Goal: Task Accomplishment & Management: Manage account settings

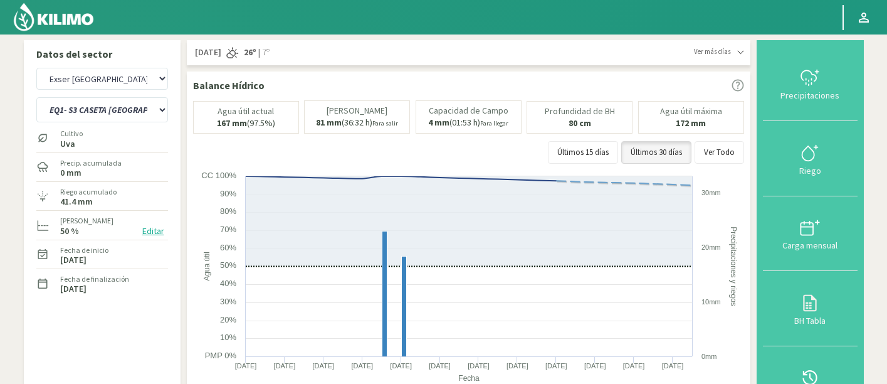
select select "95: Object"
select select "7: Object"
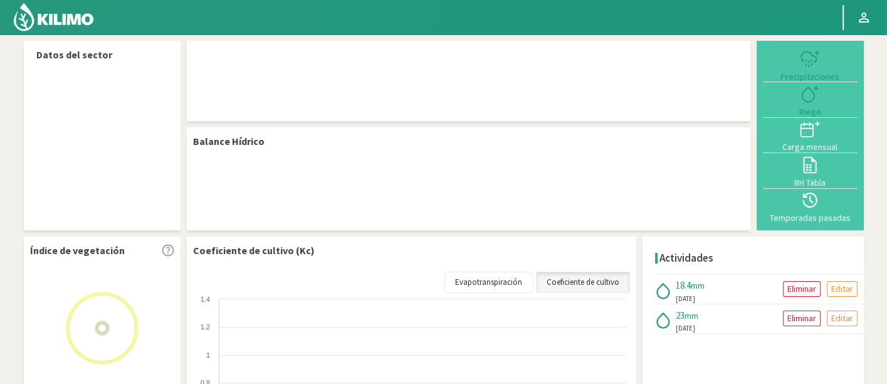
select select "95: Object"
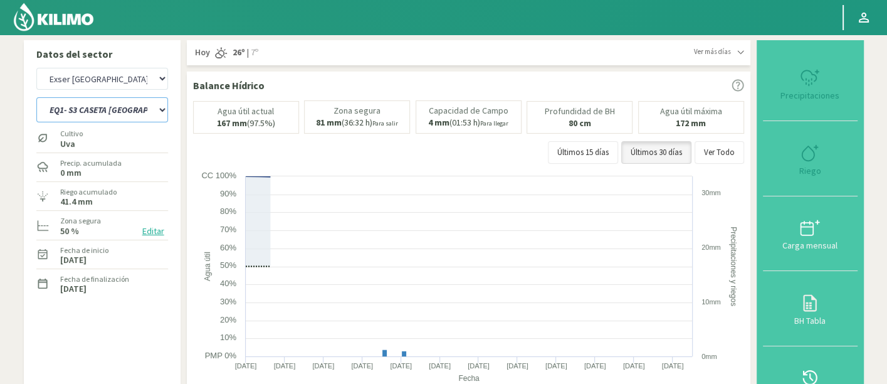
click at [118, 99] on select "EQ1- S1 CASETA COLEGIO EQ1- S1 CASETA EL CERRO EQ1- S1 CASETA LA VEGA EQ1- S2 C…" at bounding box center [102, 109] width 132 height 25
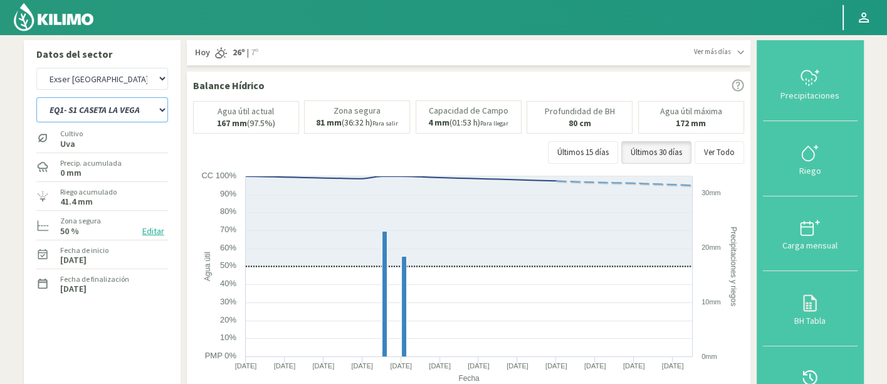
click at [36, 97] on select "EQ1- S1 CASETA COLEGIO EQ1- S1 CASETA EL CERRO EQ1- S1 CASETA LA VEGA EQ1- S2 C…" at bounding box center [102, 109] width 132 height 25
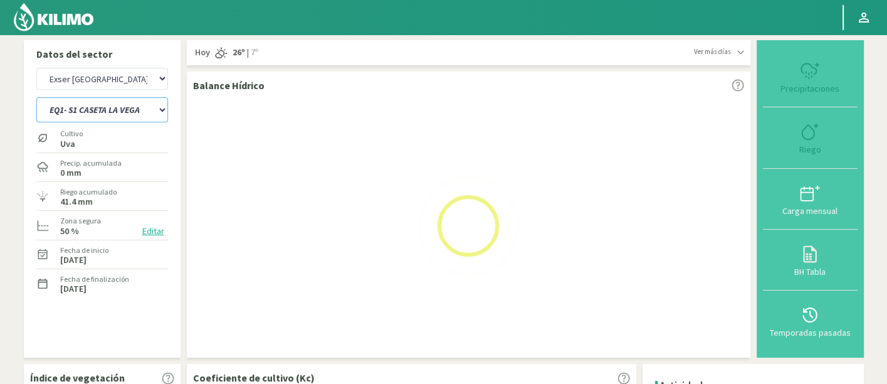
select select "8: Object"
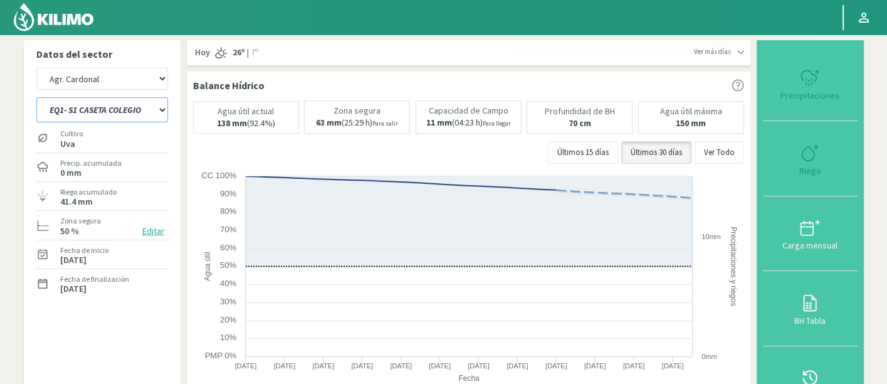
select select "376: Object"
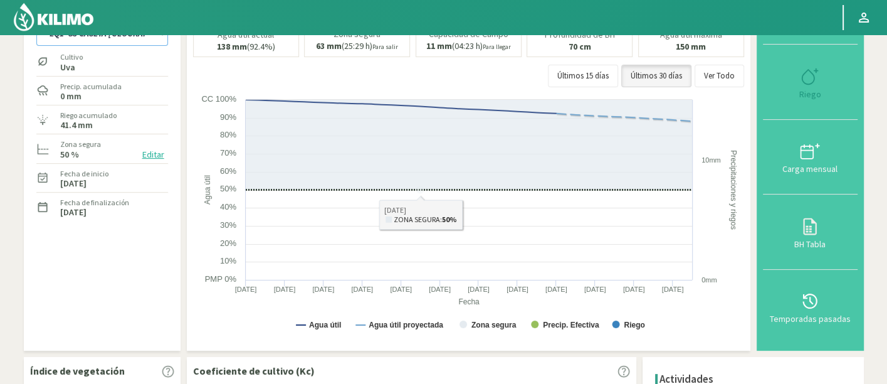
select select "19: Object"
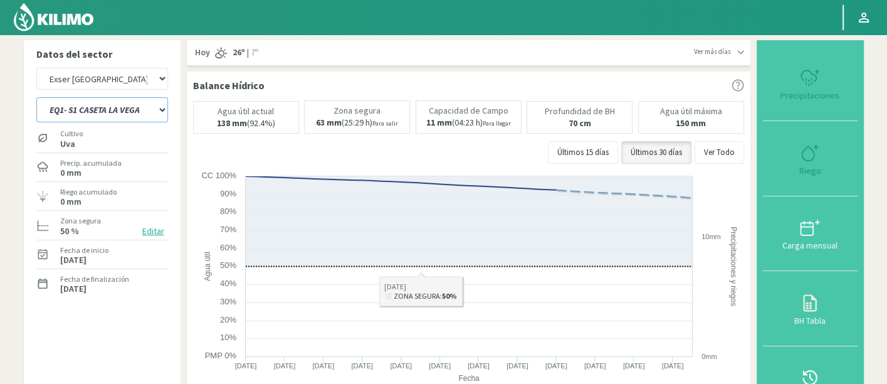
type input "0"
click at [814, 169] on div "Riego" at bounding box center [810, 170] width 87 height 9
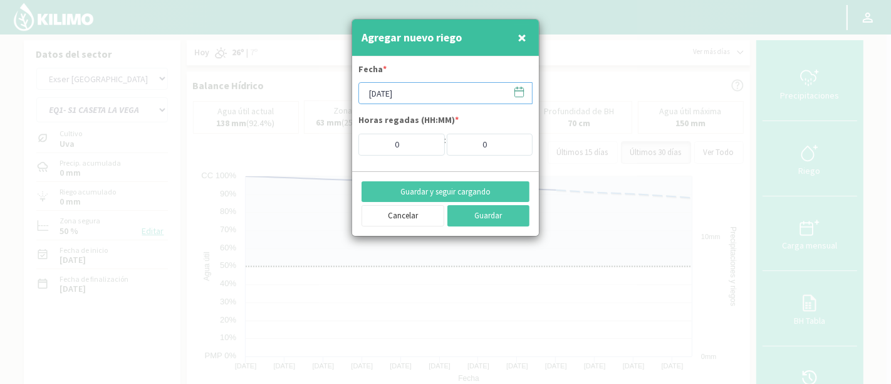
click at [434, 93] on input "[DATE]" at bounding box center [446, 93] width 174 height 22
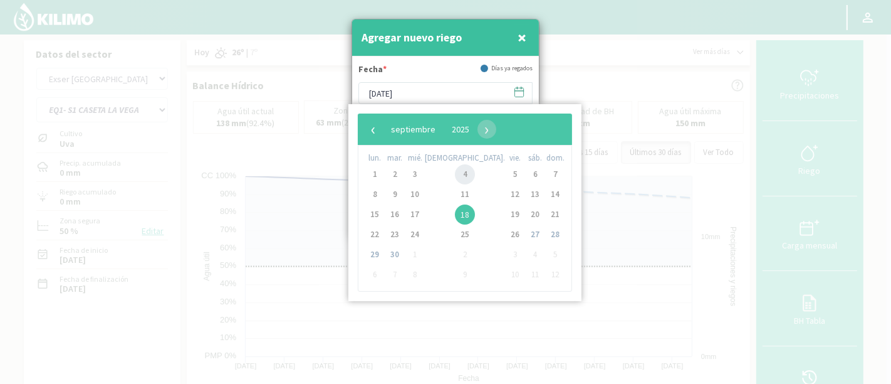
click at [455, 176] on span "4" at bounding box center [465, 174] width 20 height 20
type input "[DATE]"
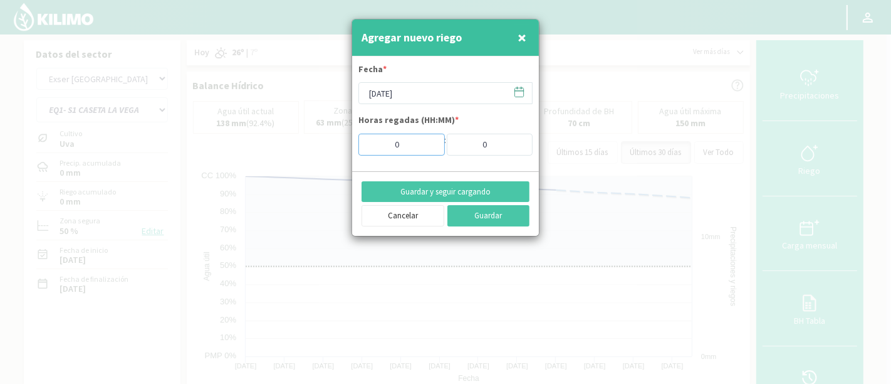
click at [402, 140] on input "0" at bounding box center [402, 145] width 86 height 22
type input "8"
click at [462, 192] on button "Guardar y seguir cargando" at bounding box center [446, 191] width 168 height 21
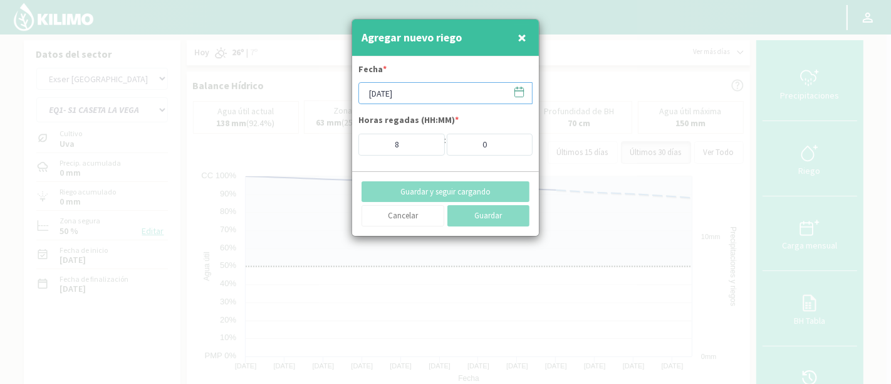
click at [456, 88] on input "04/09/2025" at bounding box center [446, 93] width 174 height 22
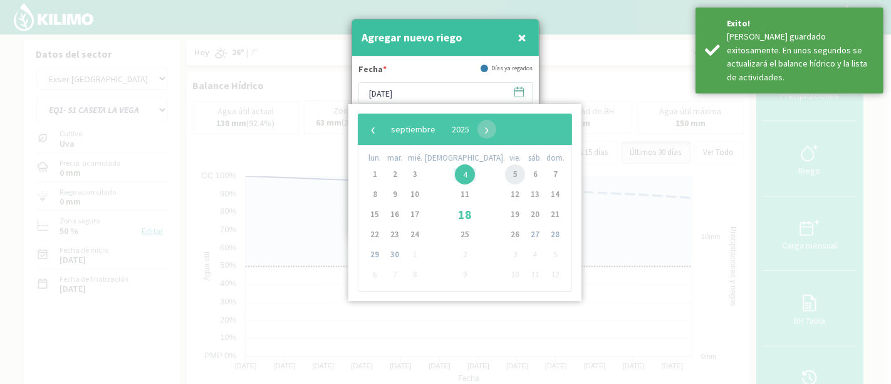
click at [505, 174] on span "5" at bounding box center [515, 174] width 20 height 20
type input "05/09/2025"
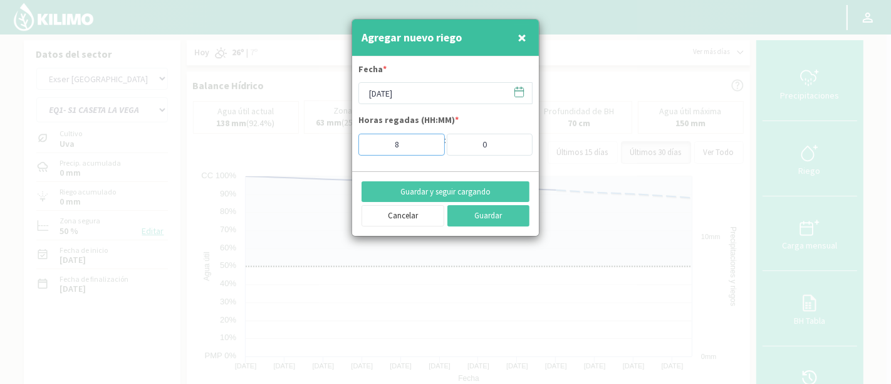
click at [390, 143] on input "8" at bounding box center [402, 145] width 86 height 22
type input "1"
click at [471, 191] on button "Guardar y seguir cargando" at bounding box center [446, 191] width 168 height 21
click at [429, 83] on input "05/09/2025" at bounding box center [446, 93] width 174 height 22
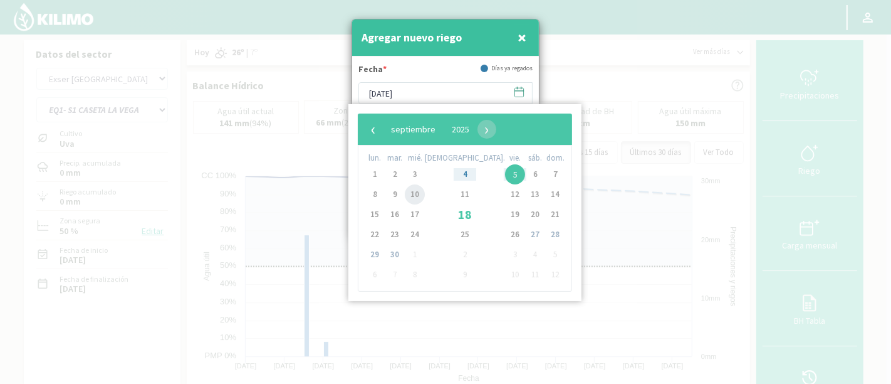
click at [422, 197] on span "10" at bounding box center [415, 194] width 20 height 20
type input "10/09/2025"
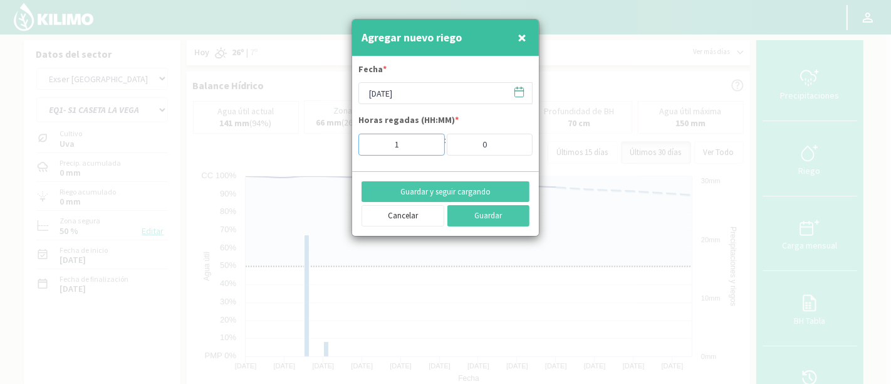
click at [414, 139] on input "1" at bounding box center [402, 145] width 86 height 22
click at [487, 148] on input "0" at bounding box center [490, 145] width 86 height 22
drag, startPoint x: 396, startPoint y: 148, endPoint x: 369, endPoint y: 148, distance: 27.6
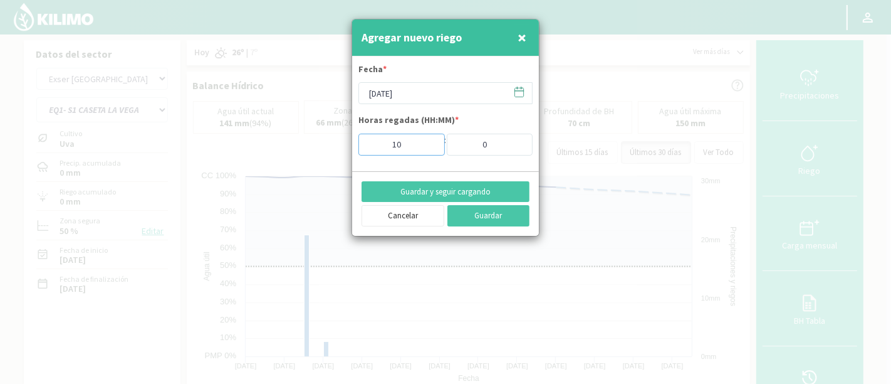
click at [369, 148] on input "10" at bounding box center [402, 145] width 86 height 22
drag, startPoint x: 402, startPoint y: 144, endPoint x: 370, endPoint y: 142, distance: 31.4
click at [370, 142] on input "10" at bounding box center [402, 145] width 86 height 22
type input "0"
click at [480, 141] on input "0" at bounding box center [490, 145] width 86 height 22
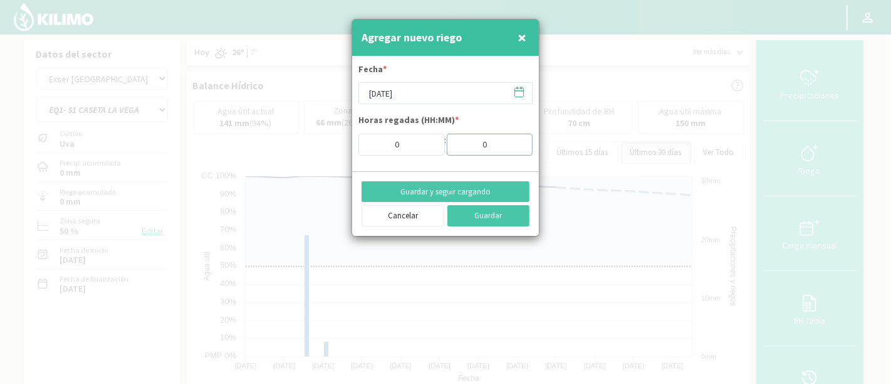
drag, startPoint x: 481, startPoint y: 141, endPoint x: 500, endPoint y: 141, distance: 18.2
click at [500, 141] on input "0" at bounding box center [490, 145] width 86 height 22
type input "20"
click at [489, 216] on button "Guardar" at bounding box center [489, 215] width 83 height 21
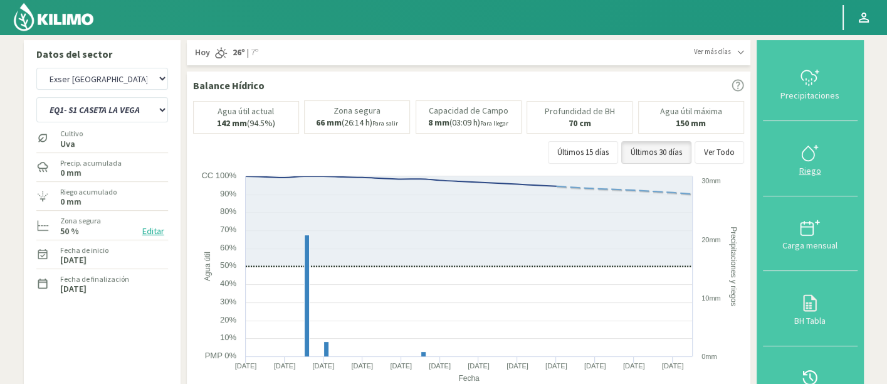
click at [819, 162] on icon at bounding box center [810, 153] width 20 height 20
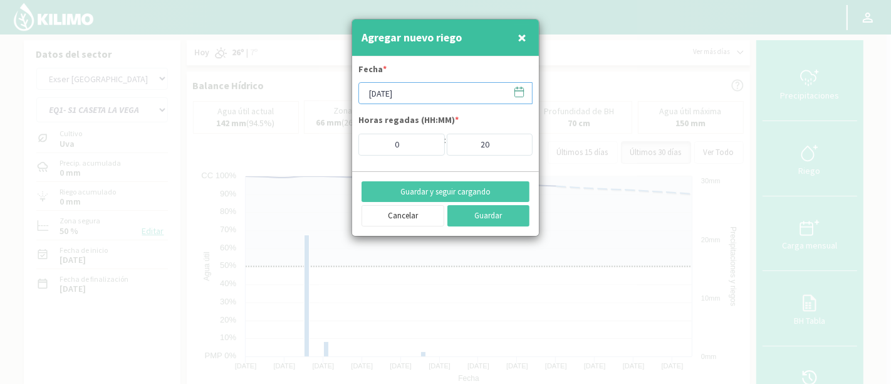
click at [439, 102] on input "[DATE]" at bounding box center [446, 93] width 174 height 22
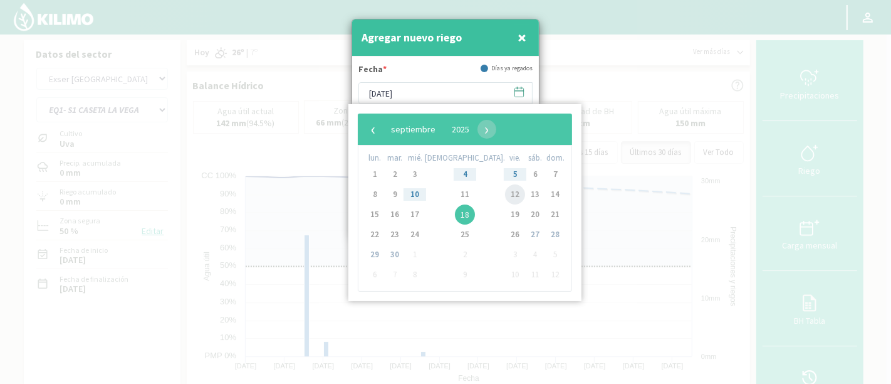
click at [505, 192] on span "12" at bounding box center [515, 194] width 20 height 20
type input "12/09/2025"
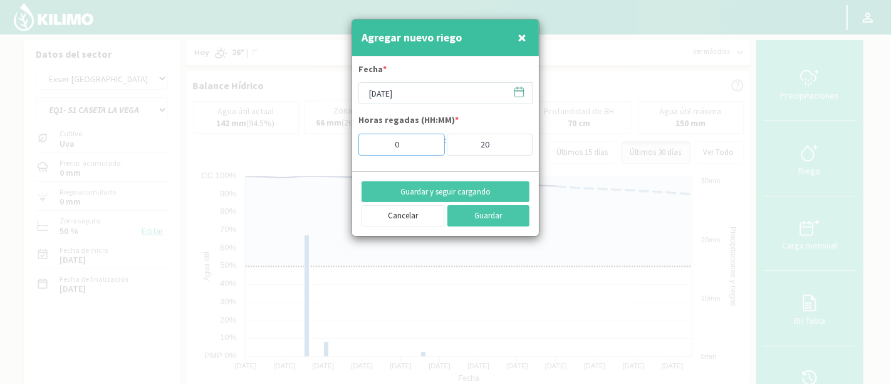
click at [390, 151] on input "0" at bounding box center [402, 145] width 86 height 22
drag, startPoint x: 470, startPoint y: 147, endPoint x: 529, endPoint y: 145, distance: 58.9
click at [529, 145] on input "20" at bounding box center [490, 145] width 86 height 22
type input "28"
click at [515, 221] on button "Guardar" at bounding box center [489, 215] width 83 height 21
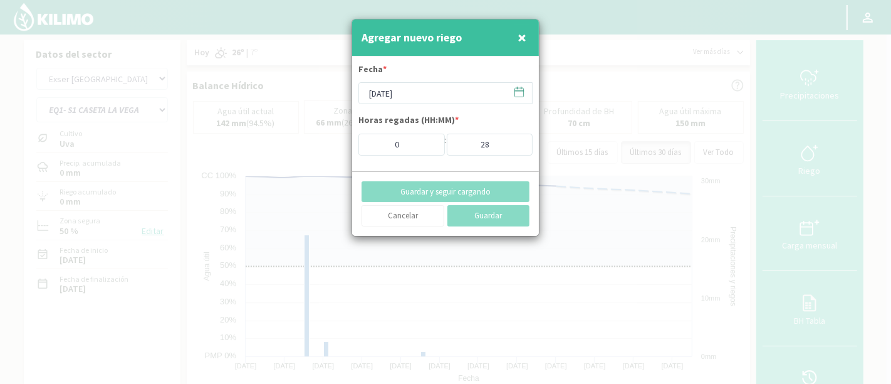
type input "[DATE]"
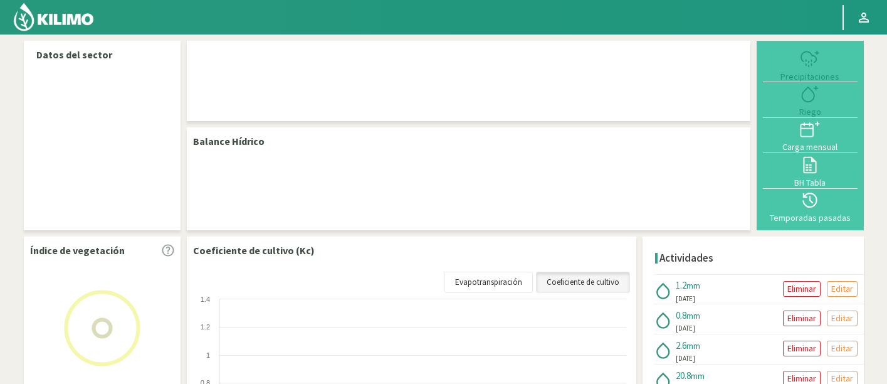
select select "95: Object"
select select "2: Object"
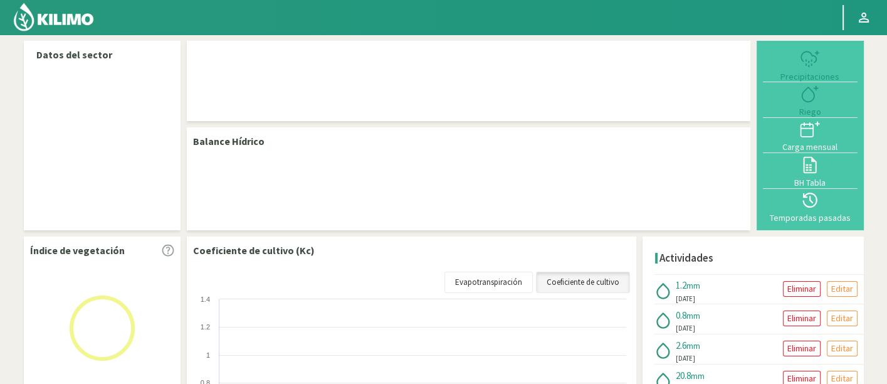
select select "95: Object"
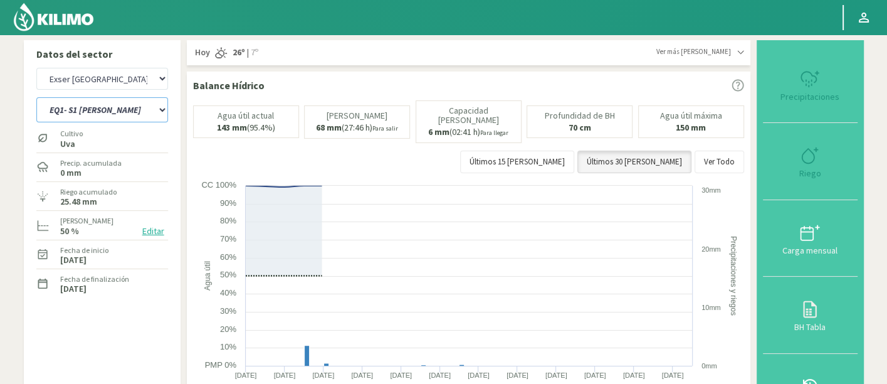
click at [74, 113] on select "EQ1- S1 CASETA COLEGIO EQ1- S1 CASETA EL CERRO EQ1- S1 CASETA LA VEGA EQ1- S2 C…" at bounding box center [102, 109] width 132 height 25
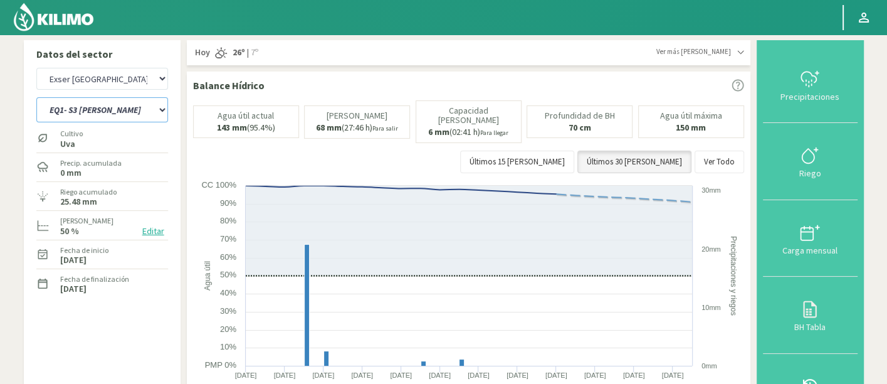
click at [36, 97] on select "EQ1- S1 CASETA COLEGIO EQ1- S1 CASETA EL CERRO EQ1- S1 CASETA LA VEGA EQ1- S2 C…" at bounding box center [102, 109] width 132 height 25
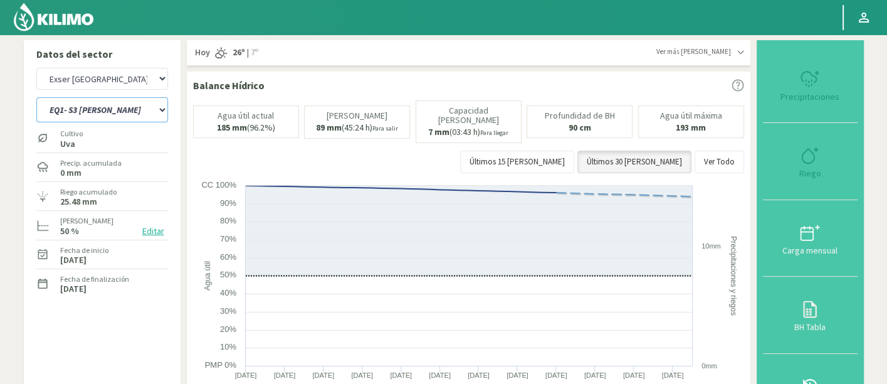
select select "2: Object"
select select "376: Object"
select select "27: Object"
click at [817, 159] on icon at bounding box center [810, 155] width 20 height 20
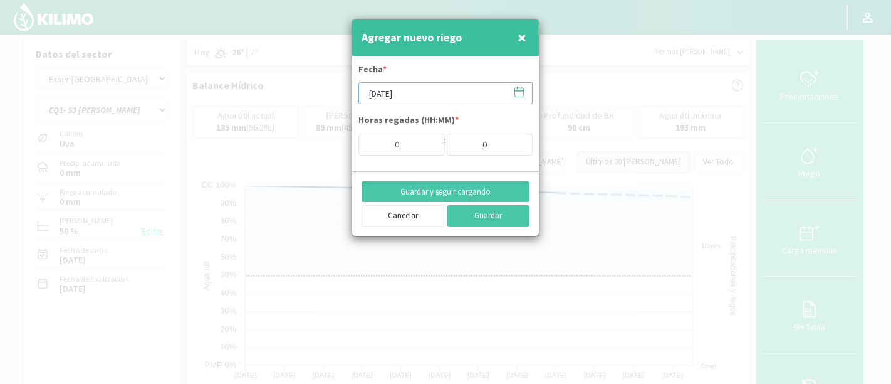
click at [431, 88] on input "[DATE]" at bounding box center [446, 93] width 174 height 22
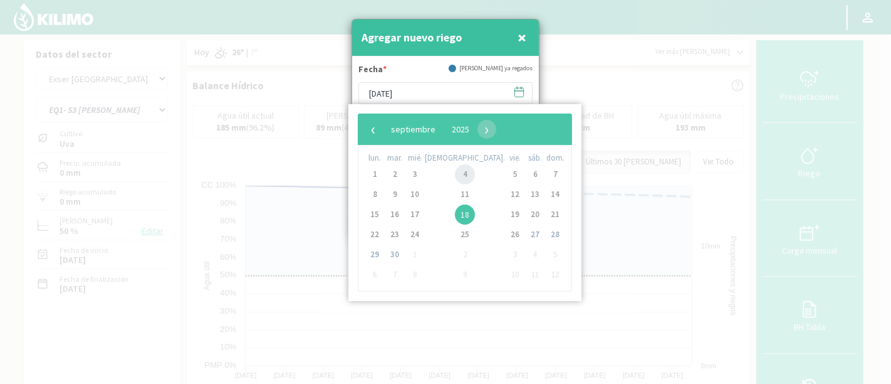
click at [455, 176] on span "4" at bounding box center [465, 174] width 20 height 20
type input "[DATE]"
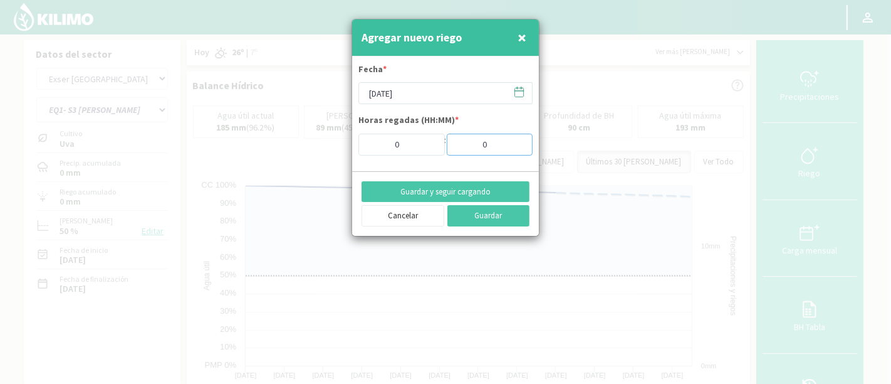
click at [491, 145] on input "0" at bounding box center [490, 145] width 86 height 22
type input "0.6"
click at [502, 169] on form "Fecha * 04/09/2025 Horas regadas (HH:MM) * 0 : 0.6" at bounding box center [445, 113] width 187 height 115
click at [500, 211] on button "Guardar" at bounding box center [489, 215] width 83 height 21
click at [519, 35] on span "×" at bounding box center [522, 37] width 9 height 21
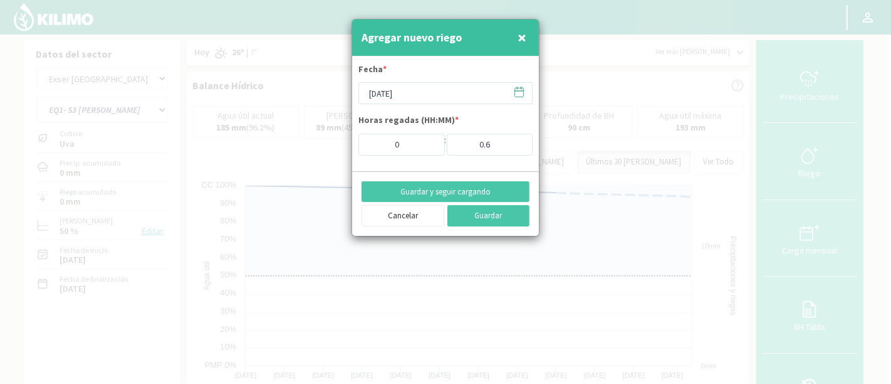
type input "18/09/2025"
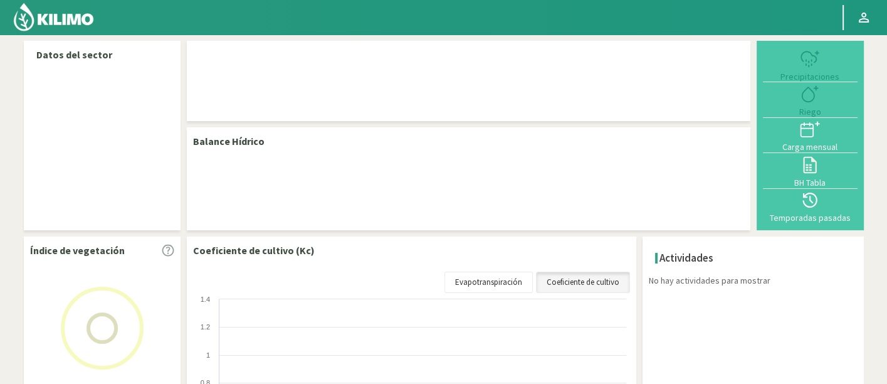
select select "95: Object"
select select "9: Object"
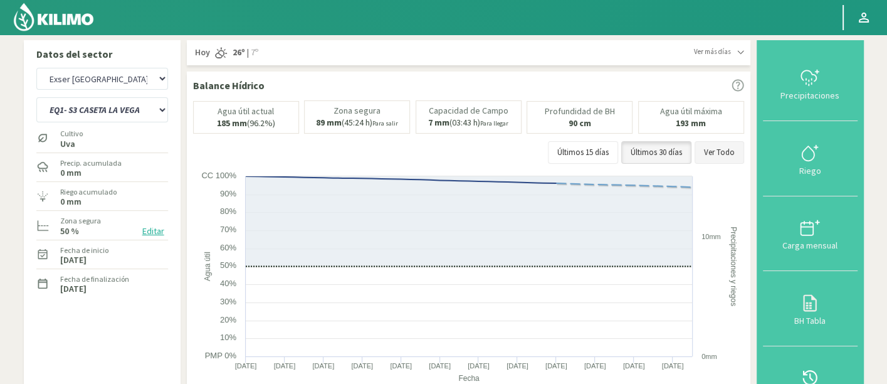
click at [715, 155] on button "Ver Todo" at bounding box center [719, 152] width 50 height 23
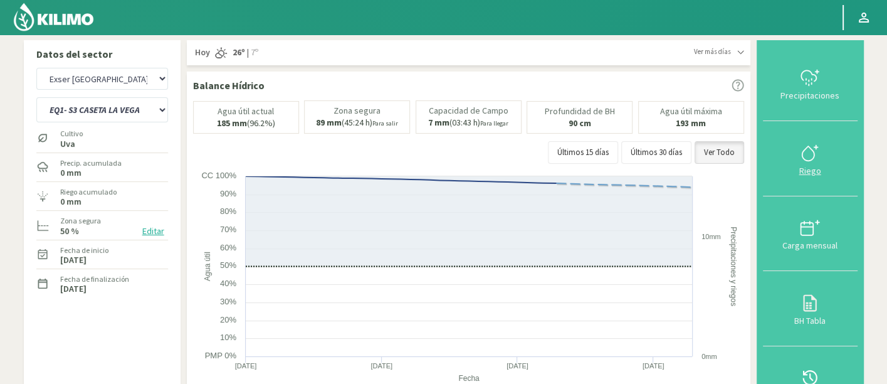
click at [825, 158] on div at bounding box center [810, 153] width 87 height 20
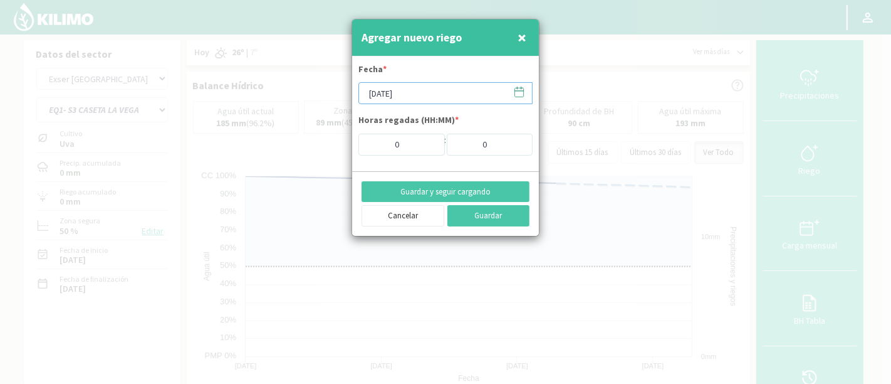
click at [438, 94] on input "[DATE]" at bounding box center [446, 93] width 174 height 22
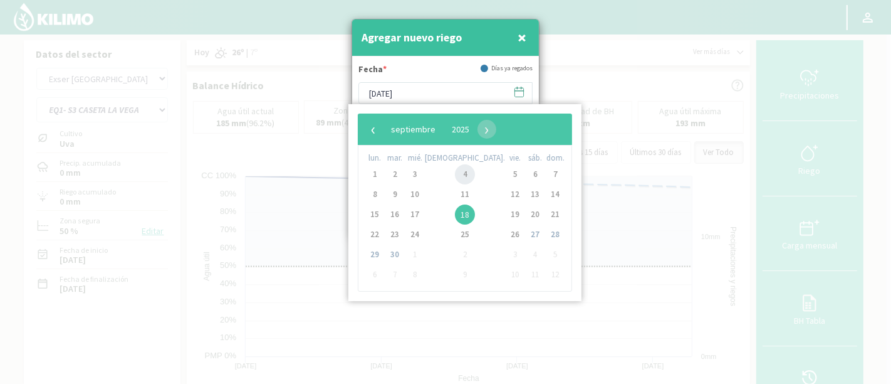
click at [455, 168] on span "4" at bounding box center [465, 174] width 20 height 20
type input "04/09/2025"
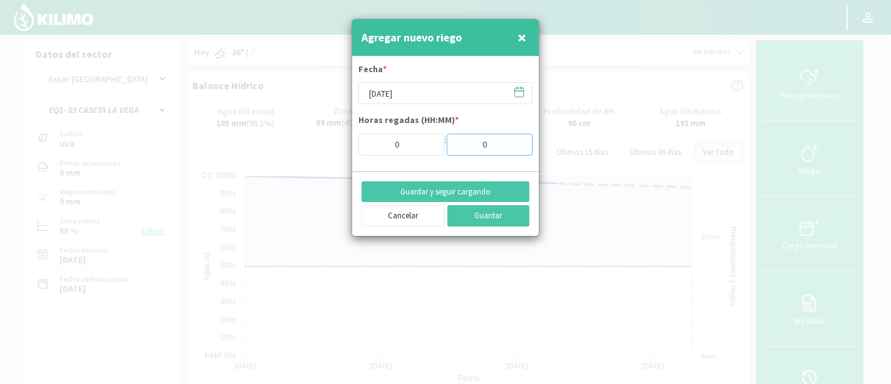
click at [476, 150] on input "0" at bounding box center [490, 145] width 86 height 22
drag, startPoint x: 491, startPoint y: 147, endPoint x: 469, endPoint y: 148, distance: 22.6
click at [469, 148] on input "0" at bounding box center [490, 145] width 86 height 22
click at [514, 212] on button "Guardar" at bounding box center [489, 215] width 83 height 21
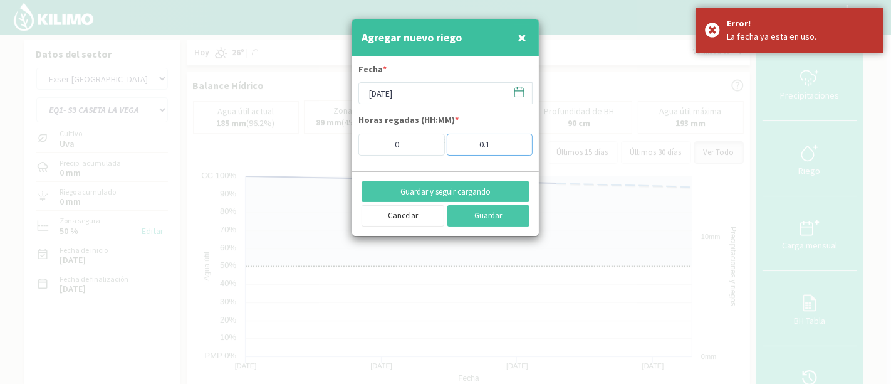
drag, startPoint x: 510, startPoint y: 149, endPoint x: 500, endPoint y: 149, distance: 10.7
click at [500, 149] on input "0.1" at bounding box center [490, 145] width 86 height 22
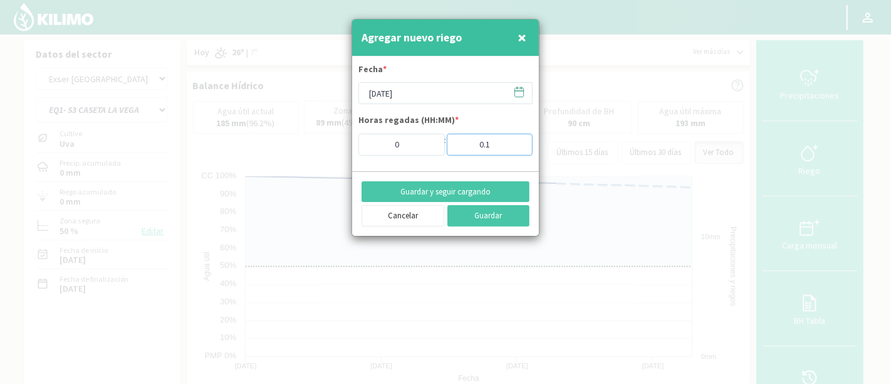
click at [481, 143] on input "0.1" at bounding box center [490, 145] width 86 height 22
type input "0"
click at [412, 150] on input "0" at bounding box center [402, 145] width 86 height 22
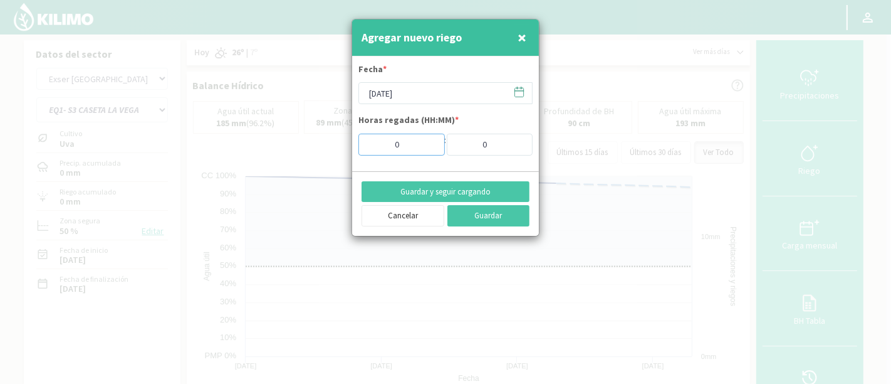
click at [412, 150] on input "0" at bounding box center [402, 145] width 86 height 22
click at [513, 92] on span at bounding box center [513, 91] width 20 height 19
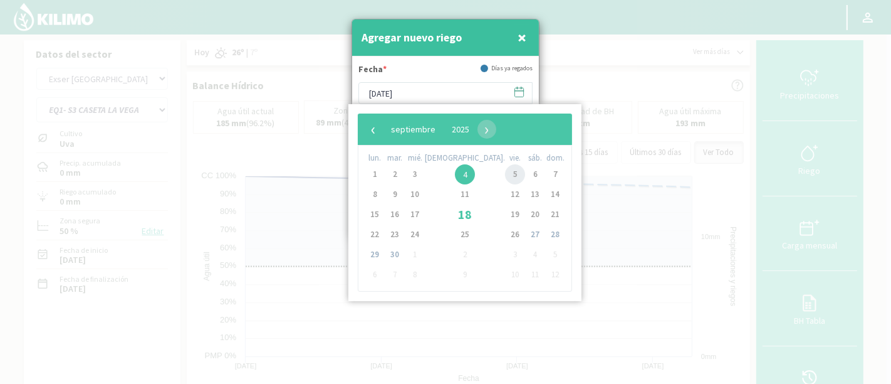
click at [505, 179] on span "5" at bounding box center [515, 174] width 20 height 20
type input "05/09/2025"
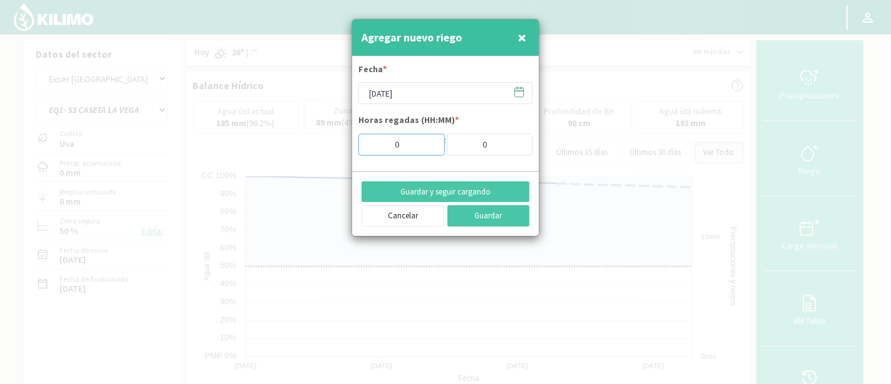
click at [421, 142] on input "0" at bounding box center [402, 145] width 86 height 22
click at [417, 143] on input "0" at bounding box center [402, 145] width 86 height 22
type input "8"
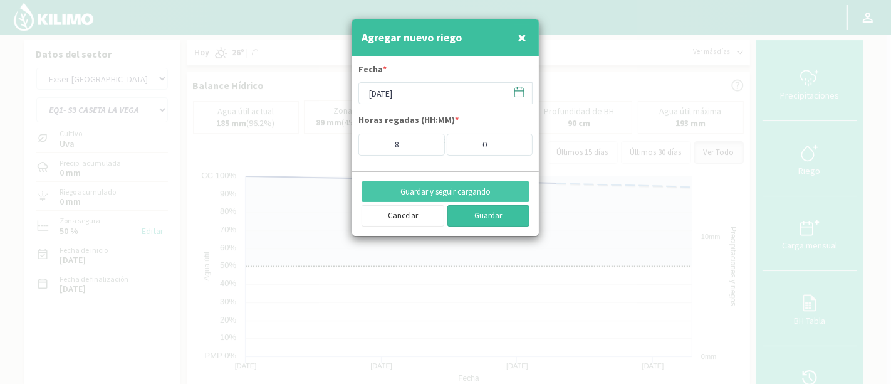
click at [476, 214] on button "Guardar" at bounding box center [489, 215] width 83 height 21
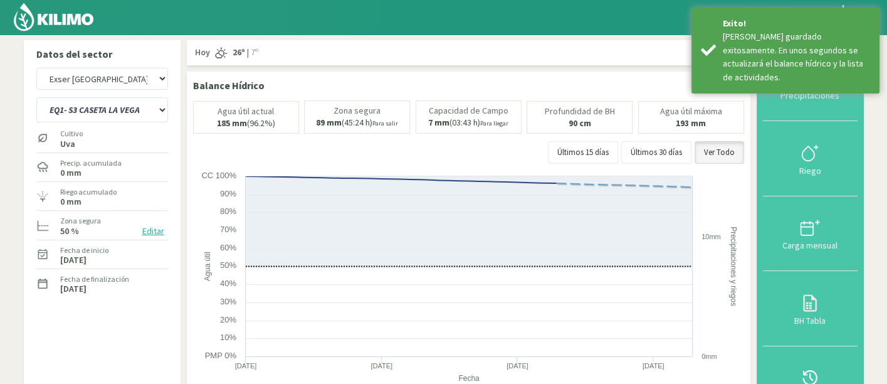
click at [811, 167] on div "Riego" at bounding box center [810, 170] width 87 height 9
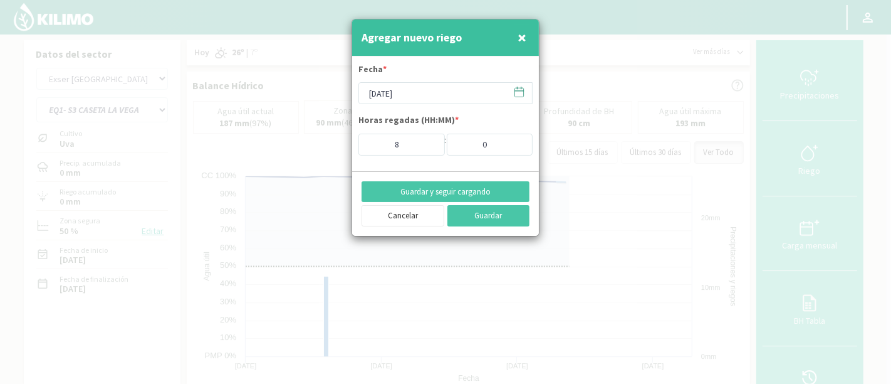
click at [426, 79] on div "Fecha *" at bounding box center [446, 72] width 174 height 19
click at [430, 88] on input "[DATE]" at bounding box center [446, 93] width 174 height 22
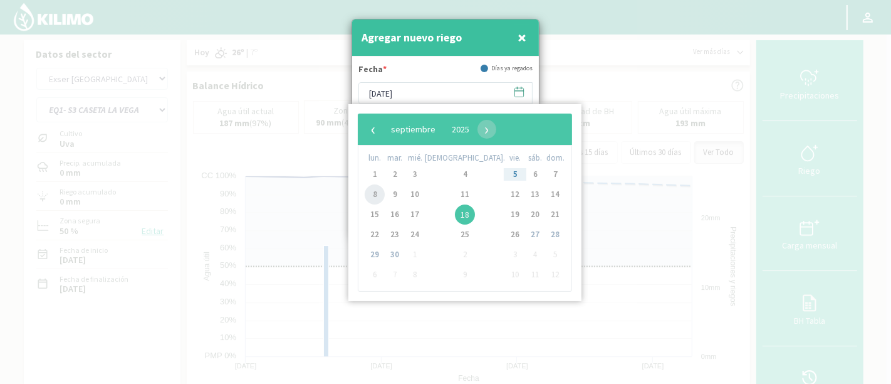
click at [383, 191] on span "8" at bounding box center [375, 194] width 20 height 20
type input "[DATE]"
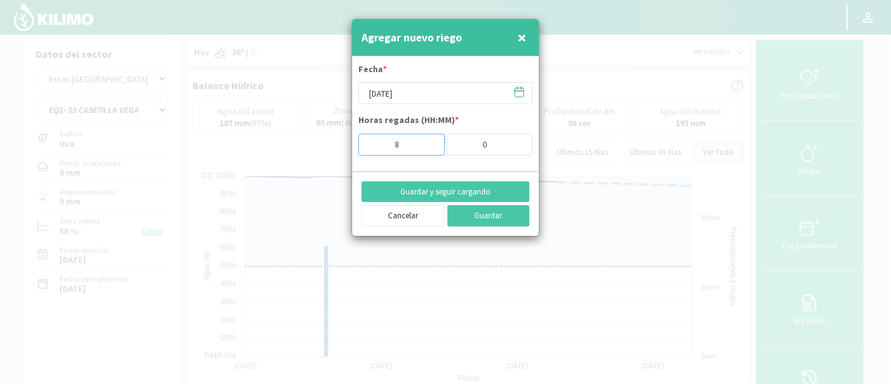
drag, startPoint x: 415, startPoint y: 153, endPoint x: 394, endPoint y: 147, distance: 22.0
click at [389, 148] on input "8" at bounding box center [402, 145] width 86 height 22
type input "5"
click at [476, 182] on button "Guardar y seguir cargando" at bounding box center [446, 191] width 168 height 21
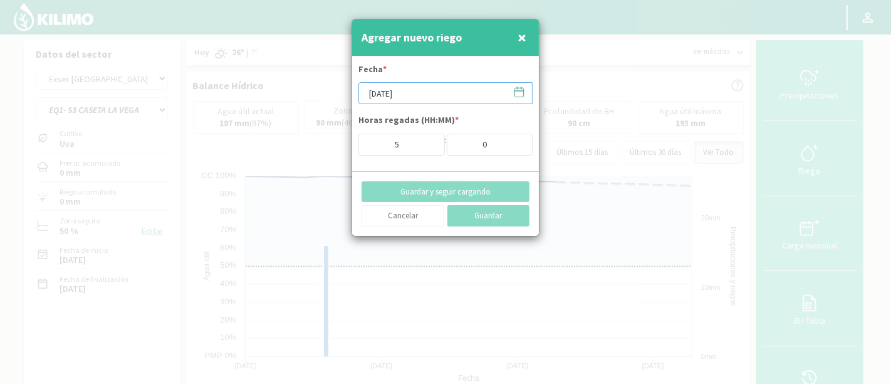
click at [409, 97] on input "[DATE]" at bounding box center [446, 93] width 174 height 22
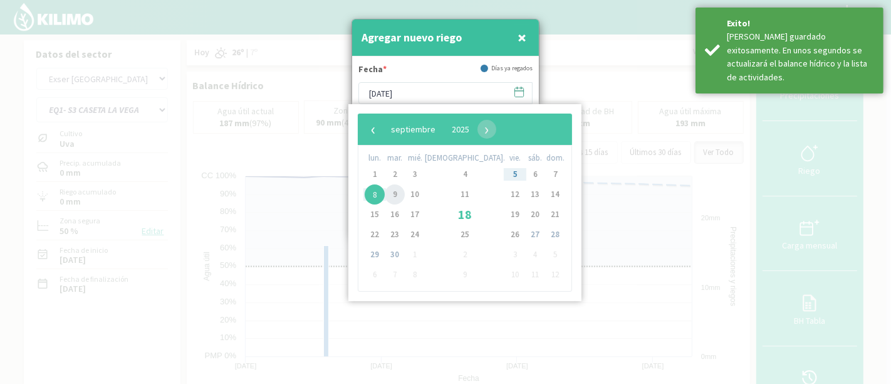
click at [401, 189] on span "9" at bounding box center [395, 194] width 20 height 20
type input "[DATE]"
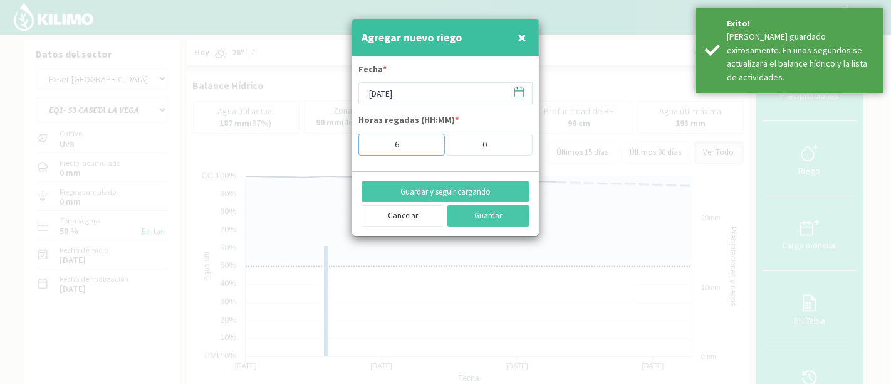
drag, startPoint x: 423, startPoint y: 142, endPoint x: 380, endPoint y: 142, distance: 42.6
click at [380, 142] on input "6" at bounding box center [402, 145] width 86 height 22
click at [399, 145] on input "68" at bounding box center [402, 145] width 86 height 22
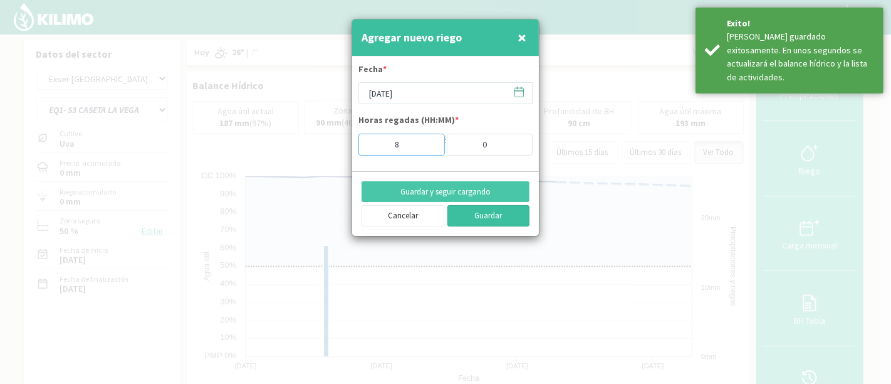
type input "8"
click at [465, 214] on button "Guardar" at bounding box center [489, 215] width 83 height 21
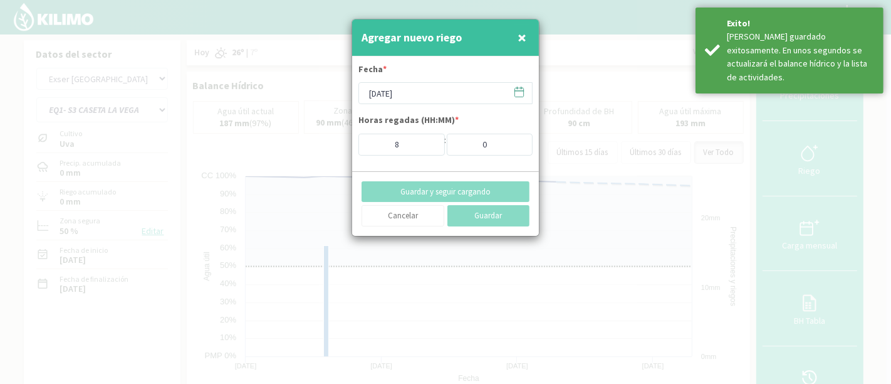
type input "[DATE]"
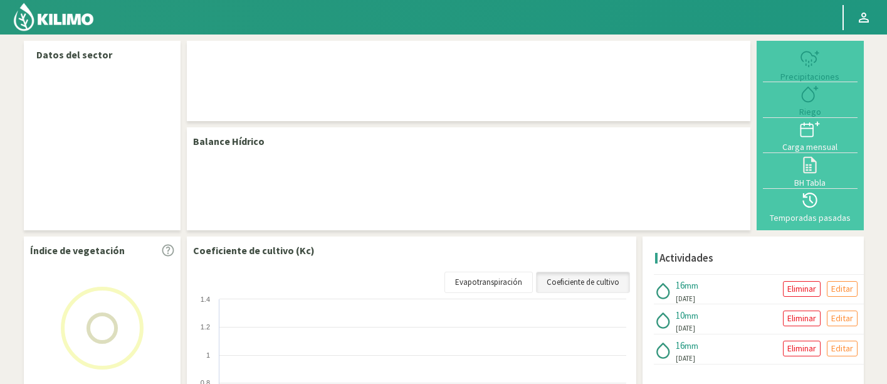
select select "95: Object"
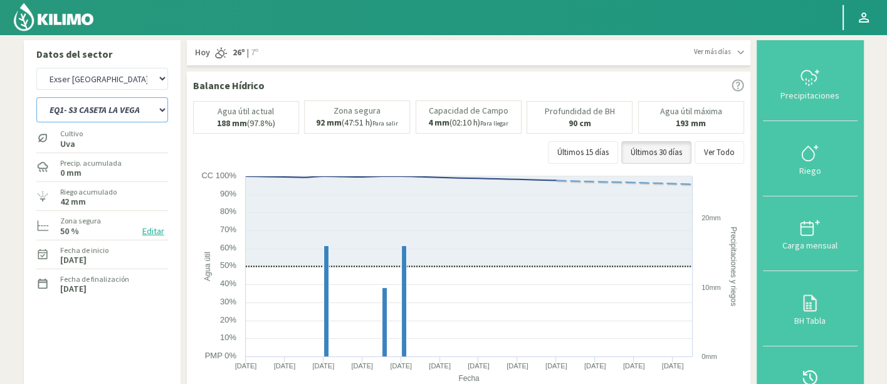
click at [142, 105] on select "EQ1- S1 CASETA COLEGIO EQ1- S1 CASETA EL ALAMO EQ1- S1 CASETA EL CERRO EQ1- S1 …" at bounding box center [102, 109] width 132 height 25
click at [36, 97] on select "EQ1- S1 CASETA COLEGIO EQ1- S1 CASETA EL ALAMO EQ1- S1 CASETA EL CERRO EQ1- S1 …" at bounding box center [102, 109] width 132 height 25
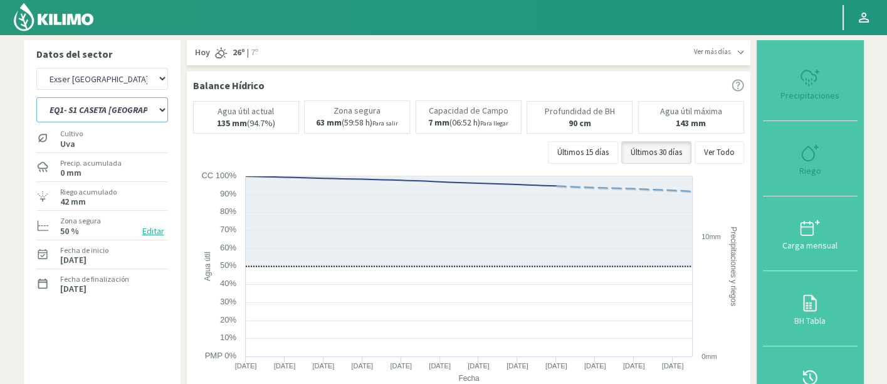
select select "10: Object"
select select "376: Object"
select select "20: Object"
click at [113, 150] on div "Cultivo Uva" at bounding box center [102, 137] width 132 height 27
click at [127, 103] on select "EQ1- S1 CASETA COLEGIO EQ1- S1 CASETA EL ALAMO EQ1- S1 CASETA EL CERRO EQ1- S1 …" at bounding box center [102, 109] width 132 height 25
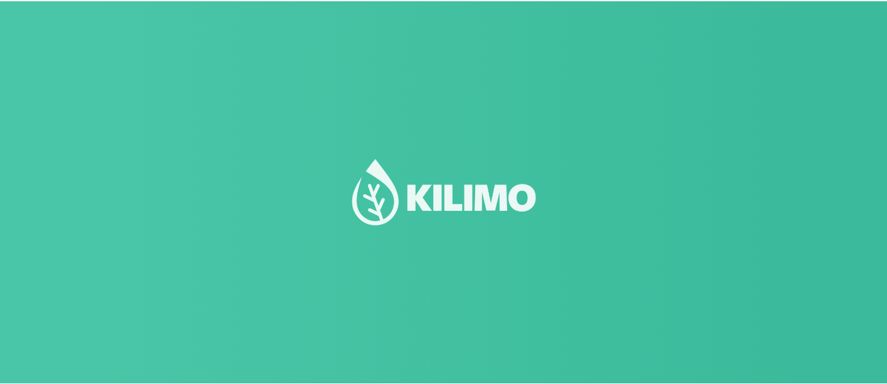
scroll to position [7, 0]
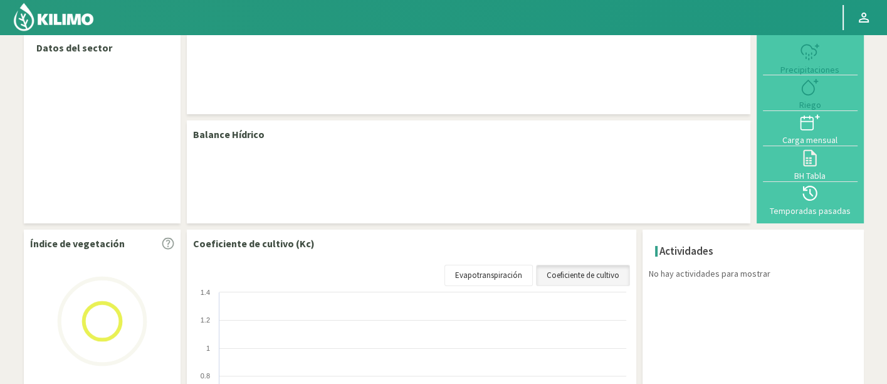
click at [80, 21] on img at bounding box center [54, 17] width 82 height 30
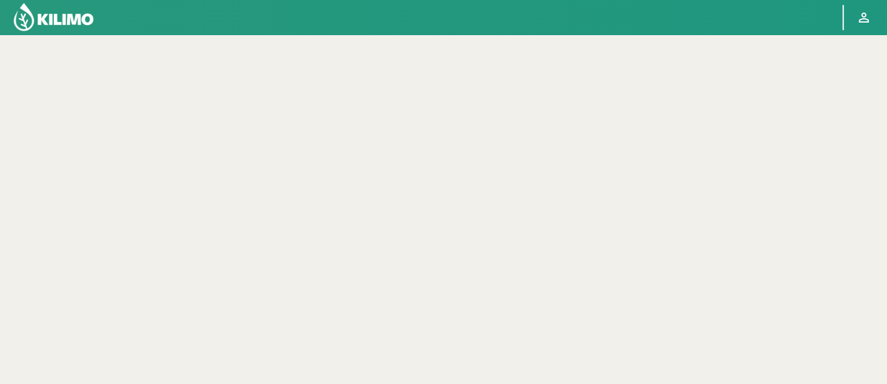
click at [89, 23] on img at bounding box center [54, 17] width 82 height 30
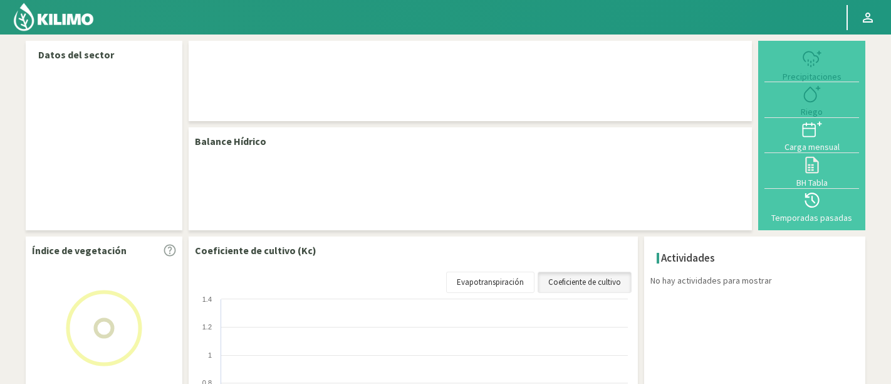
select select "95: Object"
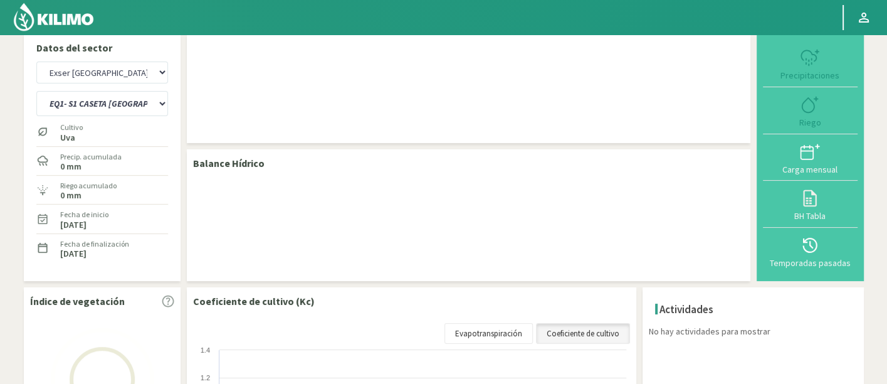
scroll to position [7, 0]
click at [89, 117] on div "EQ1- S1 CASETA COLEGIO EQ1- S1 [GEOGRAPHIC_DATA] EQ1- S1 [GEOGRAPHIC_DATA]- S1 …" at bounding box center [102, 101] width 132 height 31
click at [86, 112] on select "EQ1- S1 CASETA COLEGIO EQ1- S1 [GEOGRAPHIC_DATA] EQ1- S1 [GEOGRAPHIC_DATA]- S1 …" at bounding box center [102, 103] width 132 height 25
click at [91, 110] on select "EQ1- S1 CASETA COLEGIO EQ1- S1 [GEOGRAPHIC_DATA] EQ1- S1 [GEOGRAPHIC_DATA]- S1 …" at bounding box center [102, 103] width 132 height 25
click at [36, 91] on select "EQ1- S1 CASETA COLEGIO EQ1- S1 CASETA EL ALAMO EQ1- S1 CASETA EL CERRO EQ1- S1 …" at bounding box center [102, 103] width 132 height 25
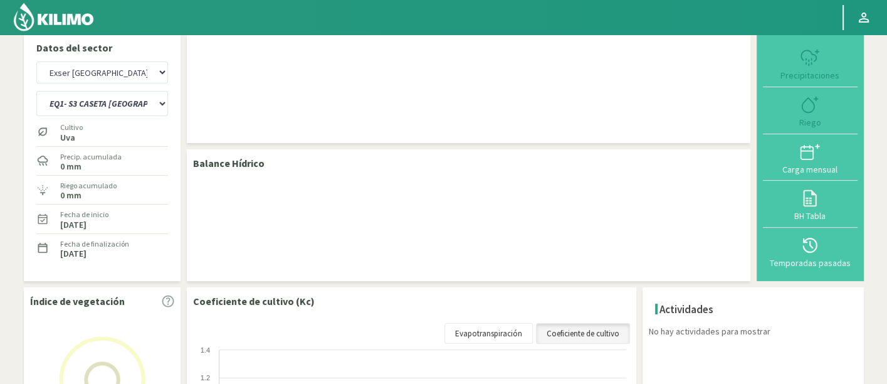
select select "1: Object"
select select "376: Object"
click at [105, 111] on select "EQ1- S1 CASETA COLEGIO EQ1- S1 CASETA EL ALAMO EQ1- S1 CASETA EL CERRO EQ1- S1 …" at bounding box center [102, 103] width 132 height 25
click at [36, 91] on select "EQ1- S1 CASETA COLEGIO EQ1- S1 CASETA EL ALAMO EQ1- S1 CASETA EL CERRO EQ1- S1 …" at bounding box center [102, 103] width 132 height 25
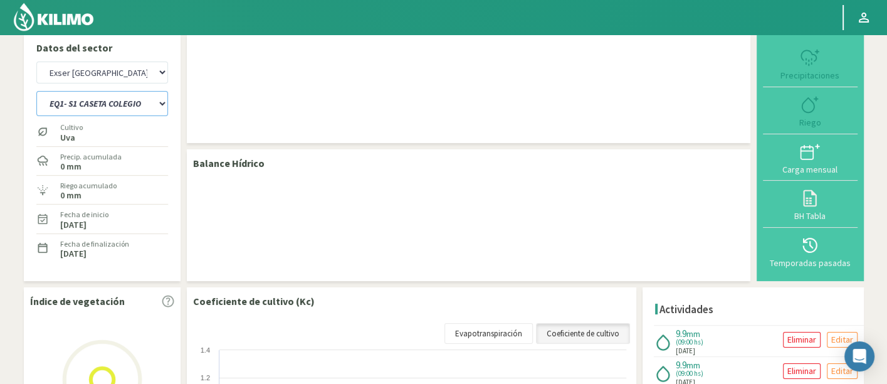
select select "21: Object"
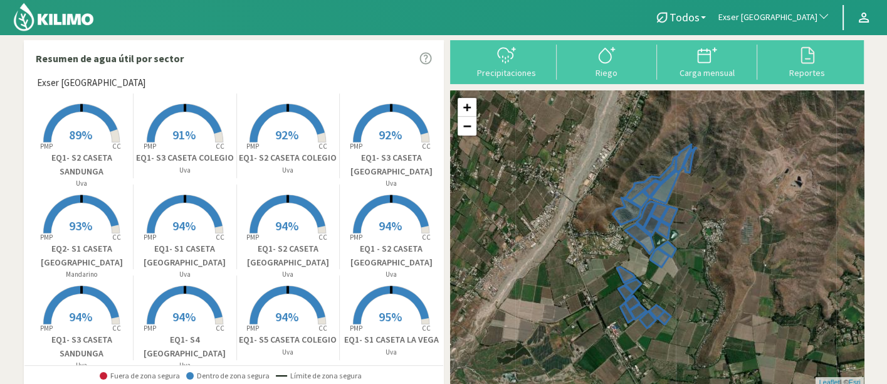
click at [374, 156] on p "EQ1- S3 CASETA [GEOGRAPHIC_DATA]" at bounding box center [391, 164] width 103 height 27
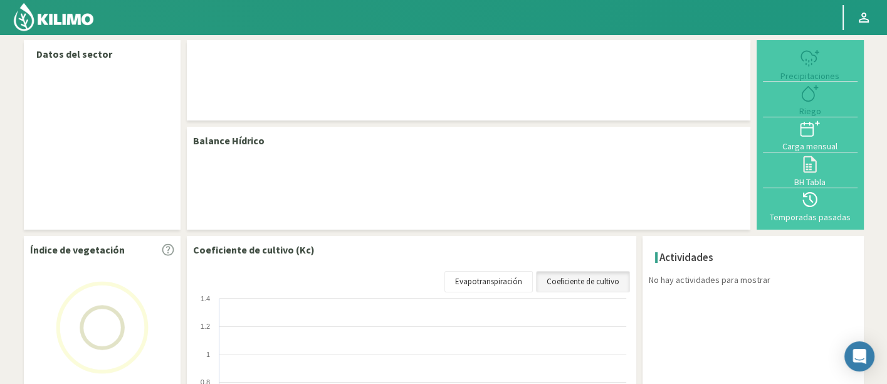
select select "95: Object"
select select "9: Object"
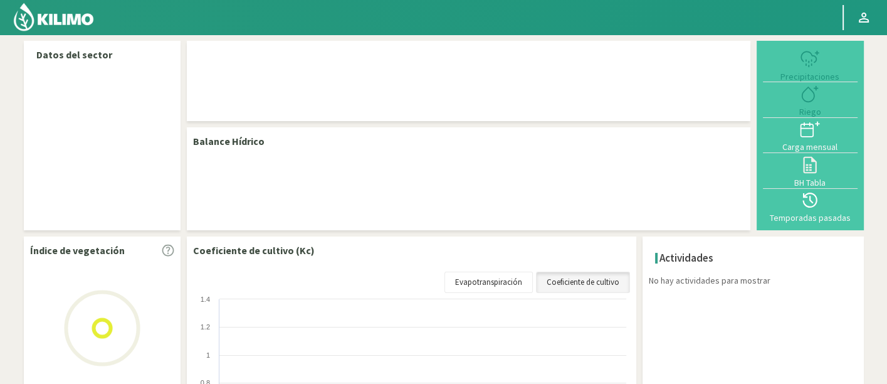
select select "95: Object"
select select "9: Object"
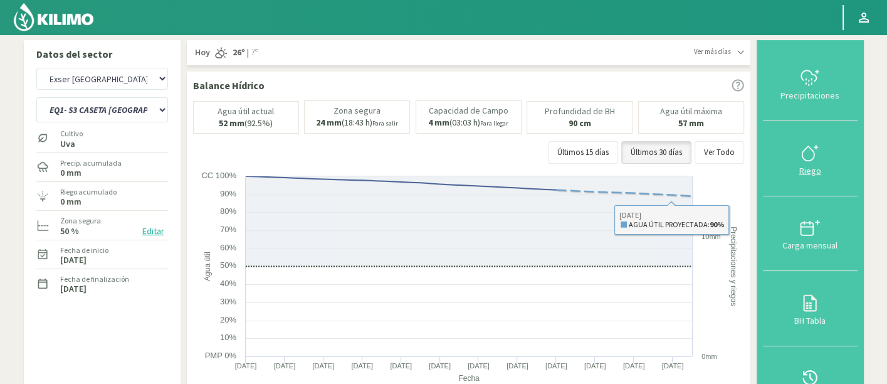
click at [819, 169] on div "Riego" at bounding box center [810, 170] width 87 height 9
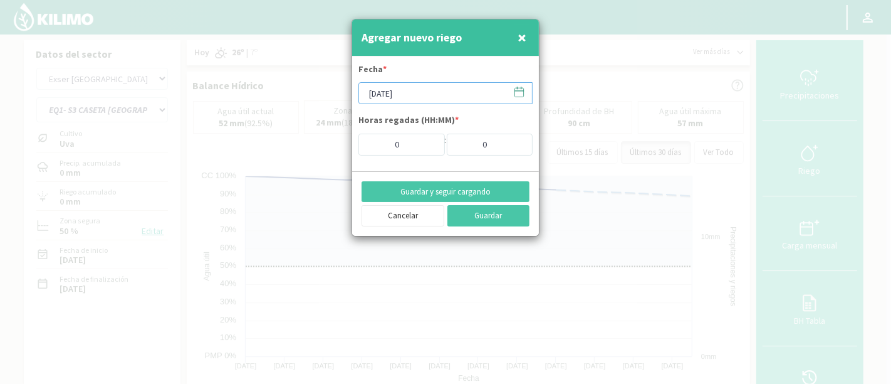
click at [476, 101] on input "[DATE]" at bounding box center [446, 93] width 174 height 22
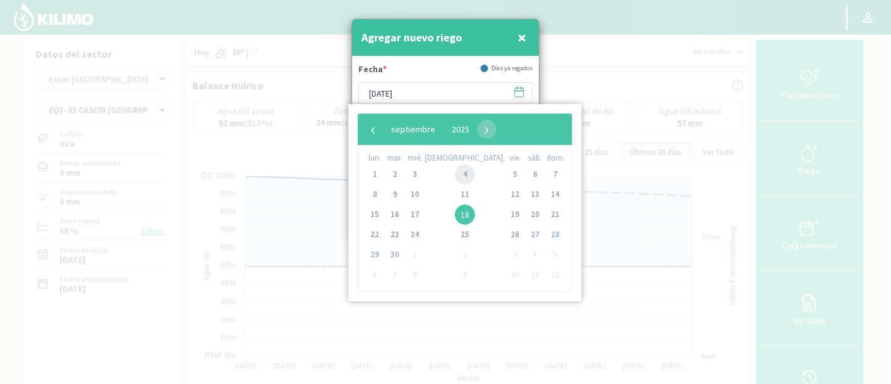
click at [455, 179] on span "4" at bounding box center [465, 174] width 20 height 20
type input "[DATE]"
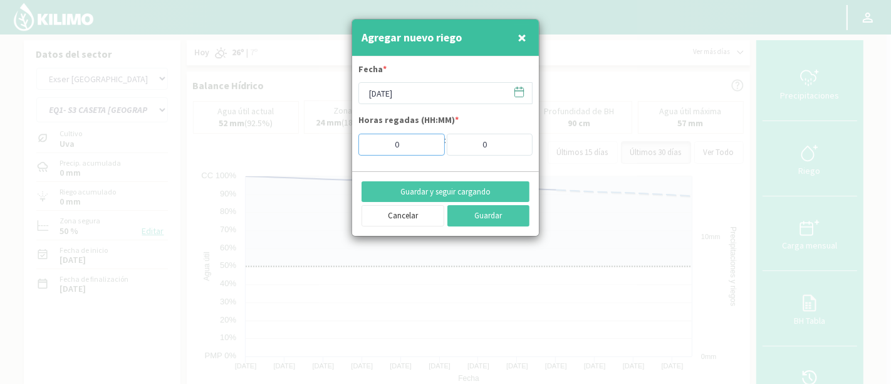
drag, startPoint x: 397, startPoint y: 147, endPoint x: 362, endPoint y: 146, distance: 35.1
click at [362, 146] on input "0" at bounding box center [402, 145] width 86 height 22
type input "7"
click at [498, 191] on button "Guardar y seguir cargando" at bounding box center [446, 191] width 168 height 21
click at [448, 89] on input "04/09/2025" at bounding box center [446, 93] width 174 height 22
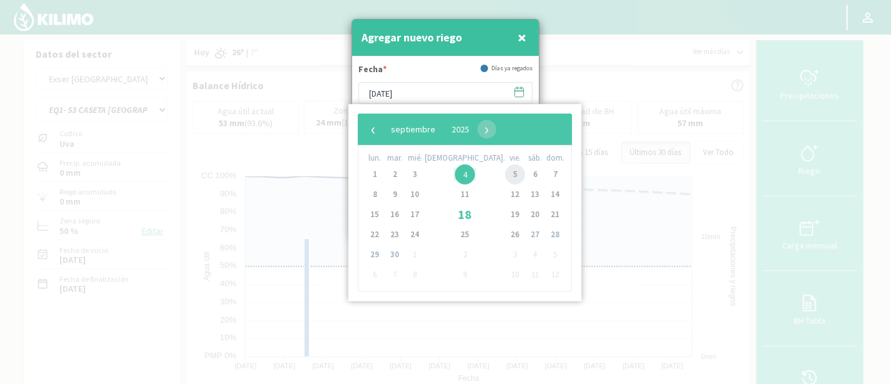
drag, startPoint x: 469, startPoint y: 183, endPoint x: 469, endPoint y: 176, distance: 6.9
click at [469, 176] on tbody "1 2 3 4 5 6 7 8 9 10 11 12 13 14 15 16 17 18 19 20 21 22 23 24 25 26 27 28 29 3…" at bounding box center [465, 224] width 201 height 120
click at [505, 176] on span "5" at bounding box center [515, 174] width 20 height 20
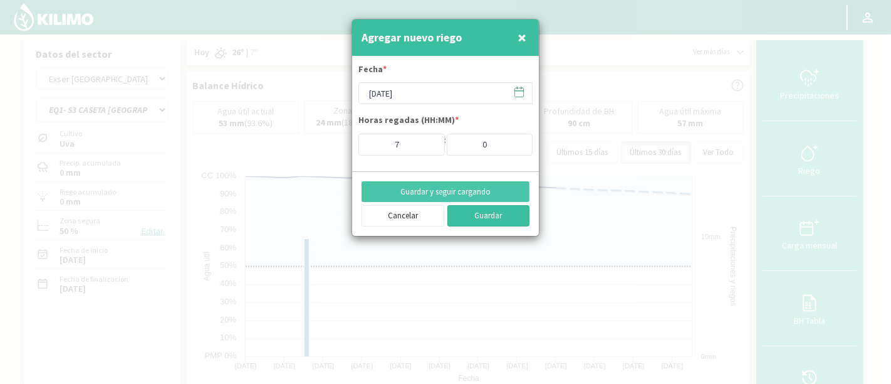
click at [494, 218] on button "Guardar" at bounding box center [489, 215] width 83 height 21
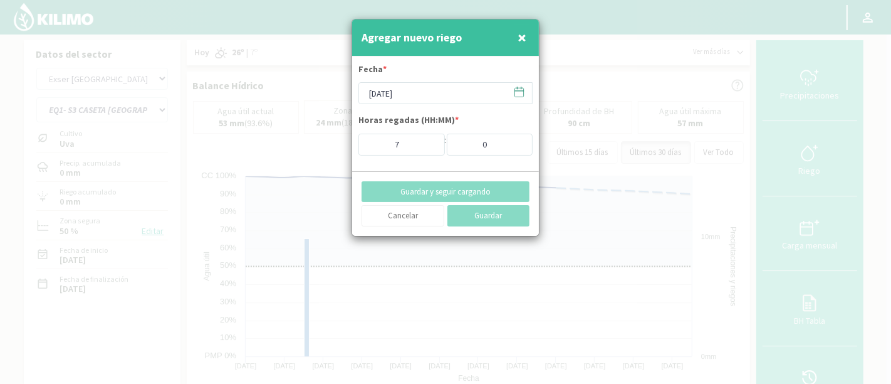
type input "[DATE]"
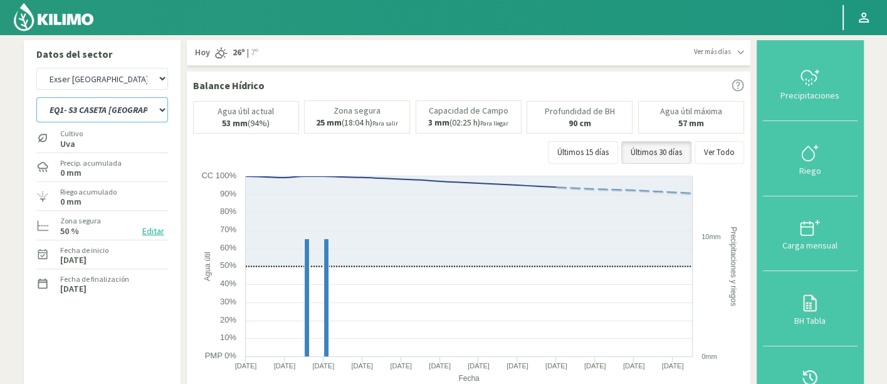
click at [139, 112] on select "EQ1- S1 CASETA COLEGIO EQ1- S1 CASETA EL ALAMO EQ1- S1 CASETA EL CERRO EQ1- S1 …" at bounding box center [102, 109] width 132 height 25
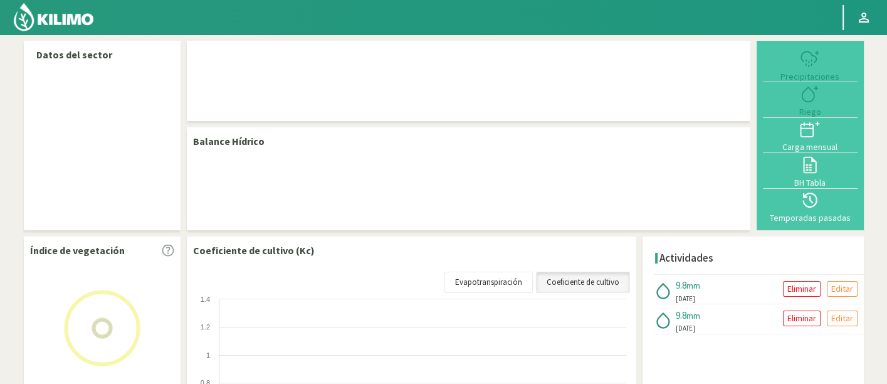
select select "95: Object"
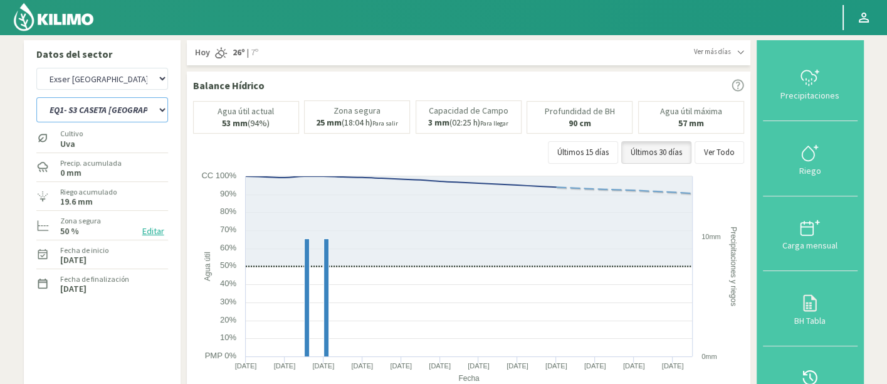
click at [93, 115] on select "EQ1- S1 CASETA COLEGIO EQ1- S1 [GEOGRAPHIC_DATA] EQ1- S1 [GEOGRAPHIC_DATA]- S1 …" at bounding box center [102, 109] width 132 height 25
click at [36, 97] on select "EQ1- S1 CASETA COLEGIO EQ1- S1 [GEOGRAPHIC_DATA] EQ1- S1 [GEOGRAPHIC_DATA]- S1 …" at bounding box center [102, 109] width 132 height 25
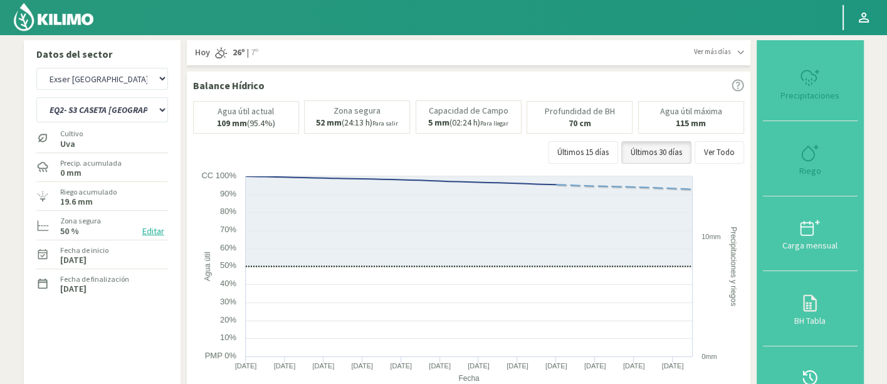
select select "9: Object"
select select "376: Object"
select select "43: Object"
type input "0"
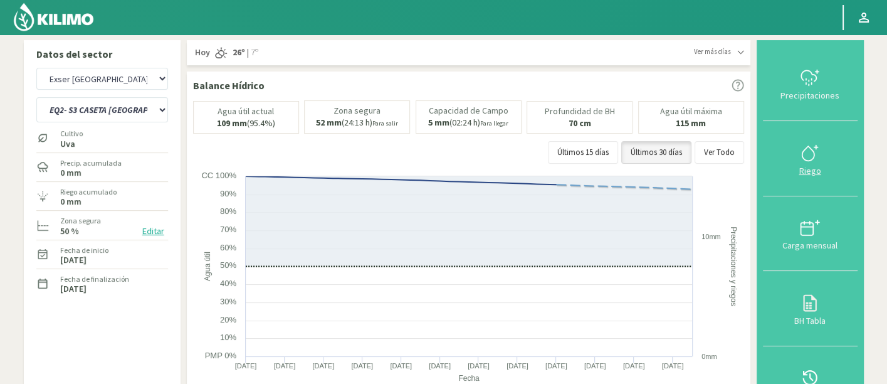
click at [816, 139] on button "Riego" at bounding box center [810, 158] width 95 height 75
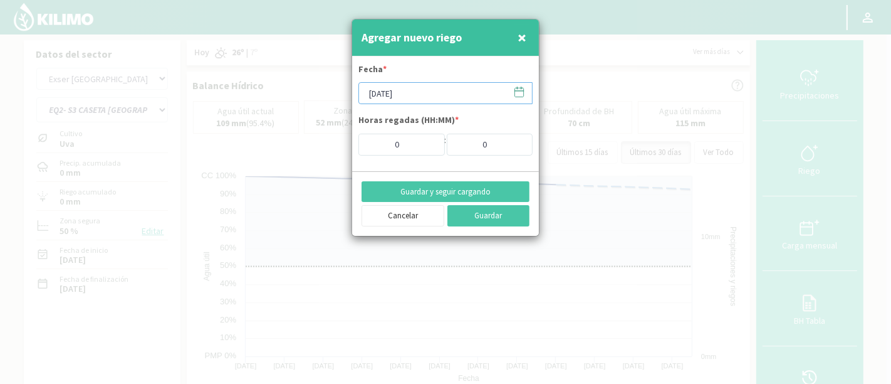
click at [466, 90] on input "[DATE]" at bounding box center [446, 93] width 174 height 22
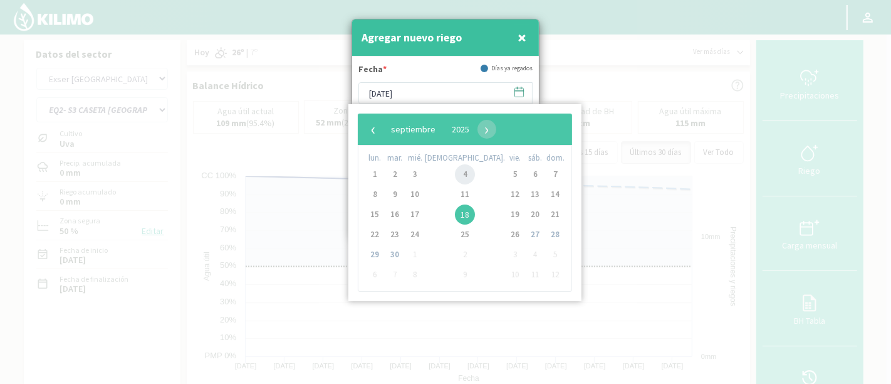
click at [455, 177] on span "4" at bounding box center [465, 174] width 20 height 20
type input "04/09/2025"
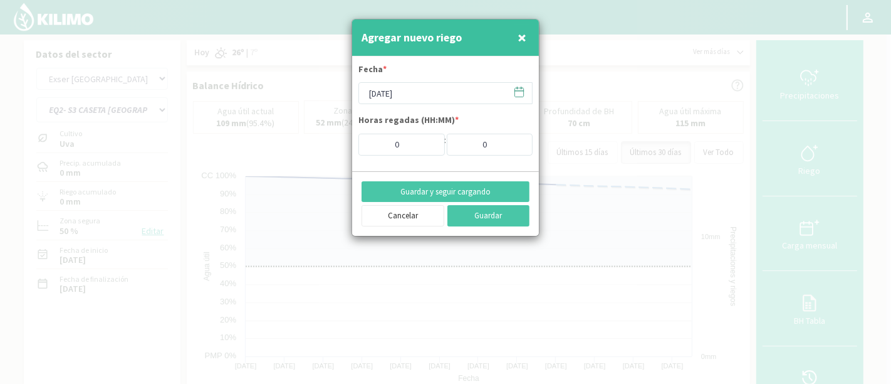
click at [410, 155] on form "Fecha * 04/09/2025 Horas regadas (HH:MM) * 0 : 0" at bounding box center [445, 113] width 187 height 115
click at [383, 144] on input "0" at bounding box center [402, 145] width 86 height 22
type input "10"
click at [404, 157] on form "Fecha * 04/09/2025 Horas regadas (HH:MM) * 10 : 0" at bounding box center [445, 113] width 187 height 115
click at [474, 183] on button "Guardar y seguir cargando" at bounding box center [446, 191] width 168 height 21
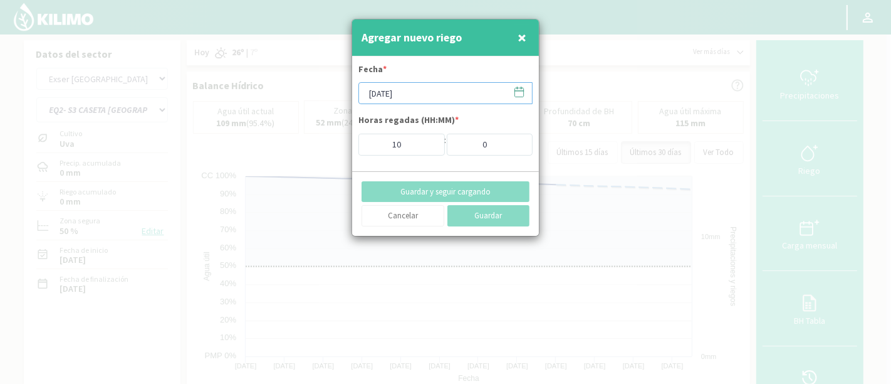
click at [450, 95] on input "[DATE]" at bounding box center [446, 93] width 174 height 22
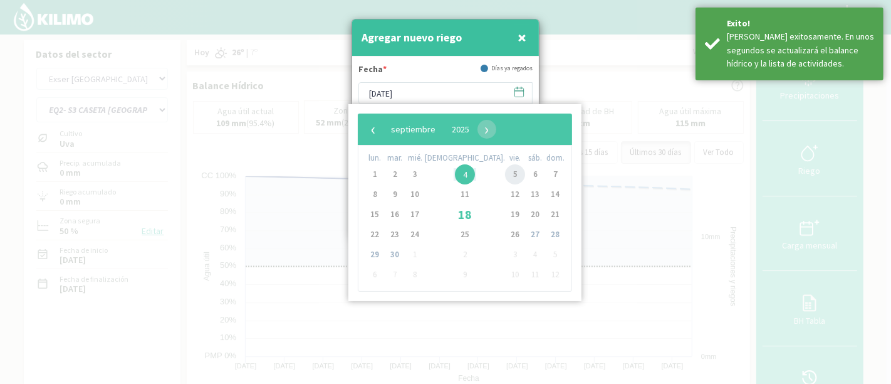
click at [505, 176] on span "5" at bounding box center [515, 174] width 20 height 20
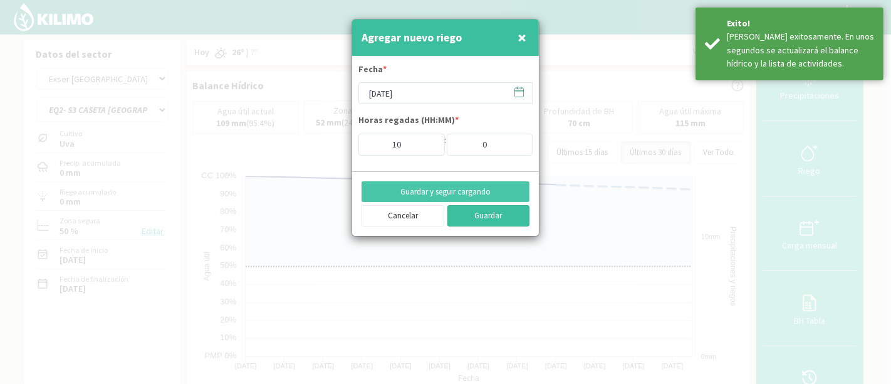
click at [483, 218] on button "Guardar" at bounding box center [489, 215] width 83 height 21
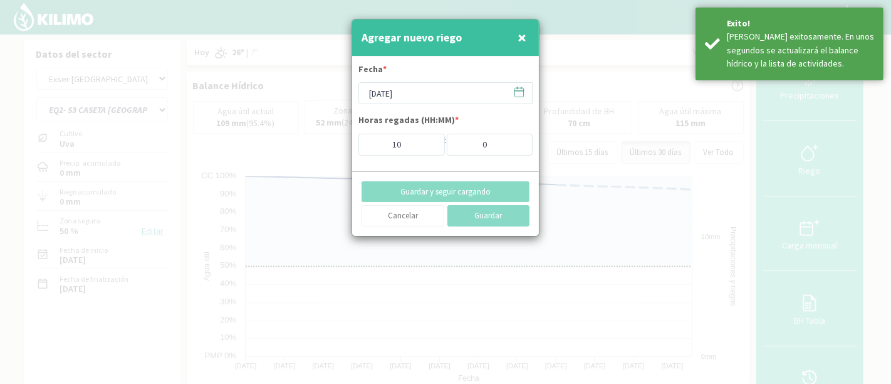
type input "[DATE]"
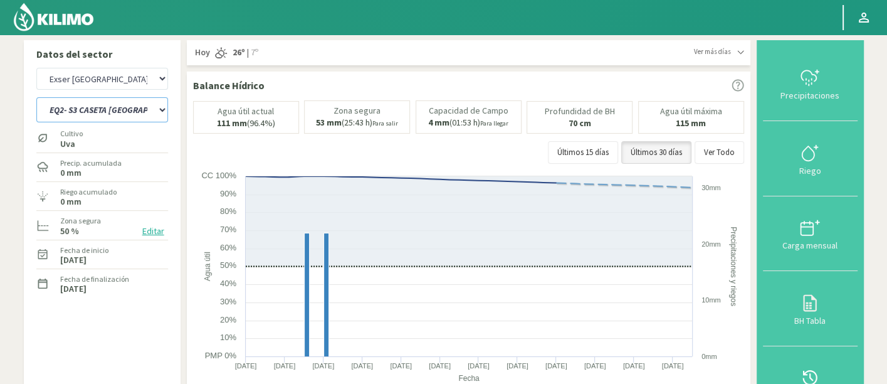
click at [138, 108] on select "EQ1- S1 CASETA COLEGIO EQ1- S1 CASETA EL ALAMO EQ1- S1 CASETA EL CERRO EQ1- S1 …" at bounding box center [102, 109] width 132 height 25
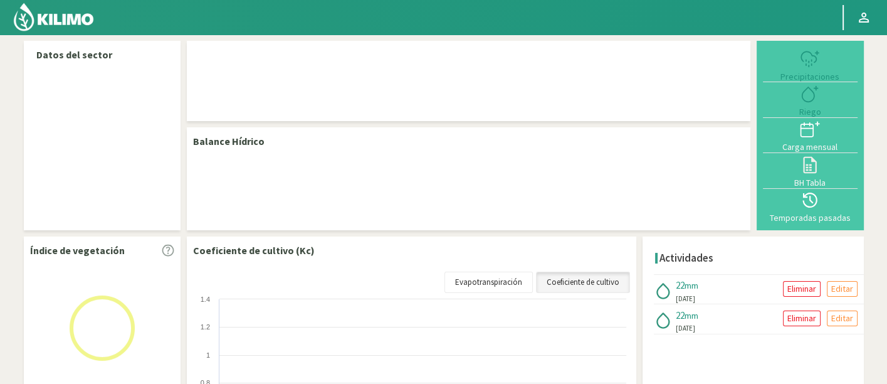
select select "95: Object"
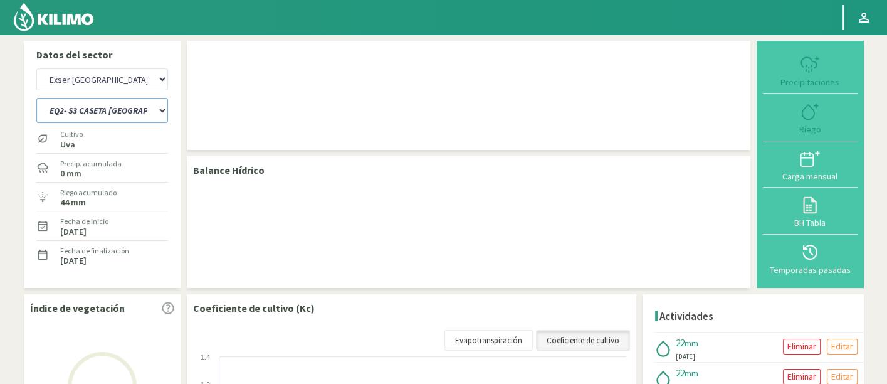
click at [137, 111] on select "EQ1- S1 CASETA COLEGIO EQ1- S1 [GEOGRAPHIC_DATA] EQ1- S1 [GEOGRAPHIC_DATA]- S1 …" at bounding box center [102, 110] width 132 height 25
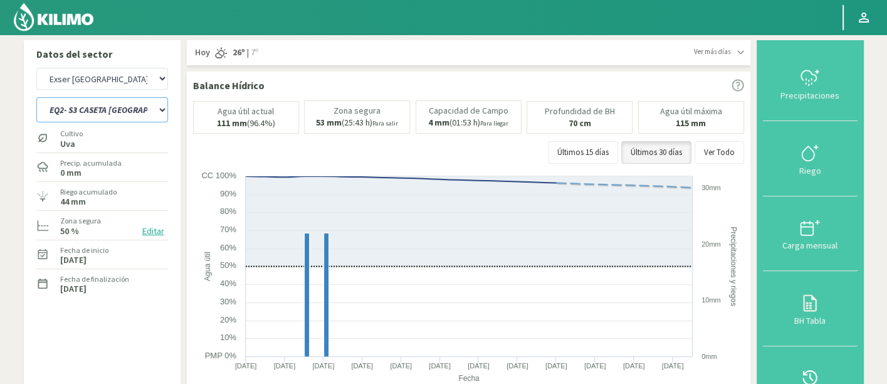
select select "22: Object"
click at [36, 97] on select "EQ1- S1 CASETA COLEGIO EQ1- S1 [GEOGRAPHIC_DATA] EQ1- S1 [GEOGRAPHIC_DATA]- S1 …" at bounding box center [102, 109] width 132 height 25
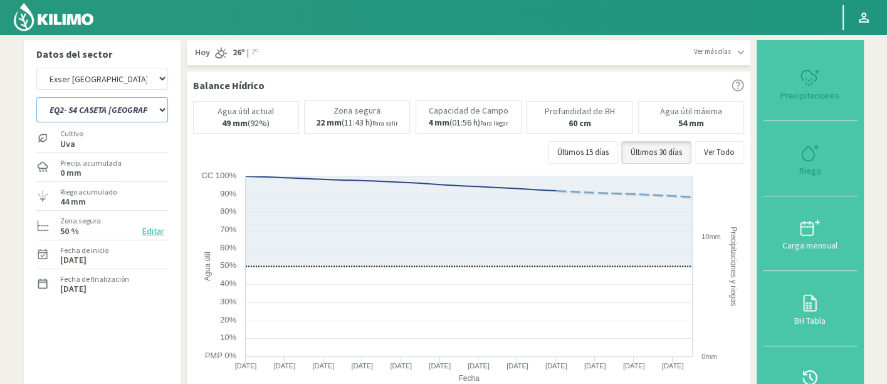
select select "376: Object"
select select "44: Object"
click at [719, 239] on text "10mm" at bounding box center [710, 237] width 19 height 8
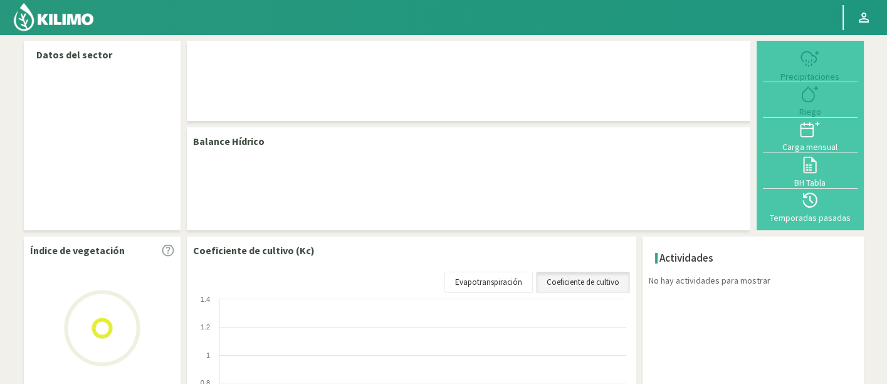
select select "95: Object"
select select "22: Object"
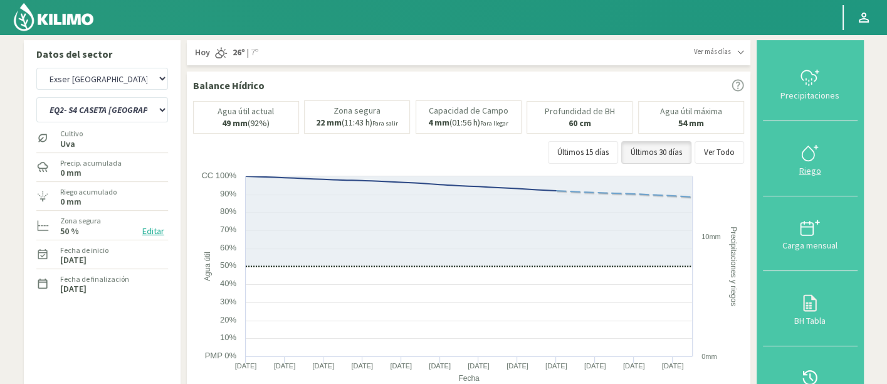
click at [810, 158] on icon at bounding box center [810, 153] width 20 height 20
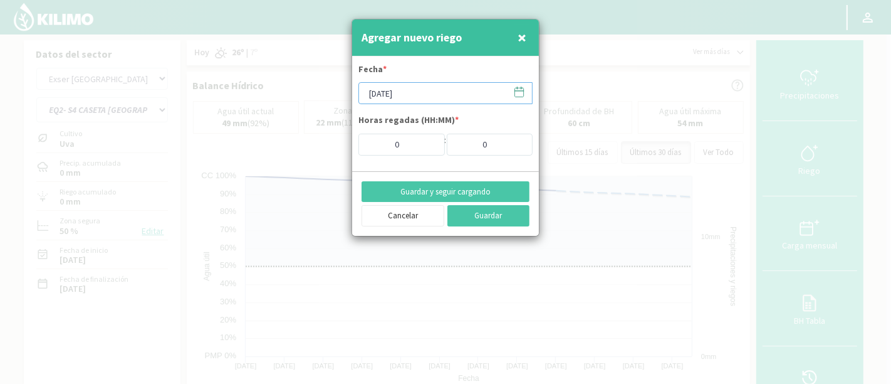
click at [427, 88] on input "[DATE]" at bounding box center [446, 93] width 174 height 22
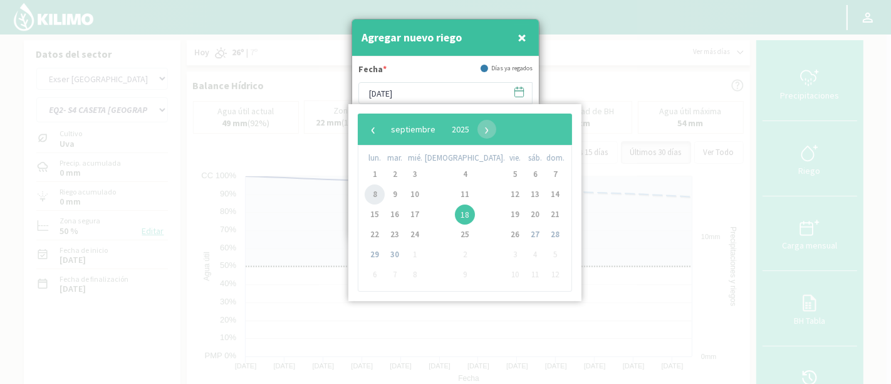
click at [379, 194] on span "8" at bounding box center [375, 194] width 20 height 20
type input "[DATE]"
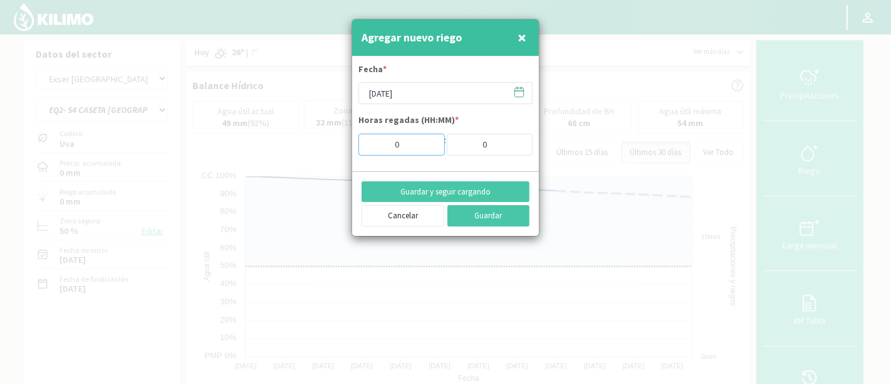
drag, startPoint x: 419, startPoint y: 147, endPoint x: 369, endPoint y: 149, distance: 50.2
click at [369, 149] on input "0" at bounding box center [402, 145] width 86 height 22
type input "5"
click at [483, 194] on button "Guardar y seguir cargando" at bounding box center [446, 191] width 168 height 21
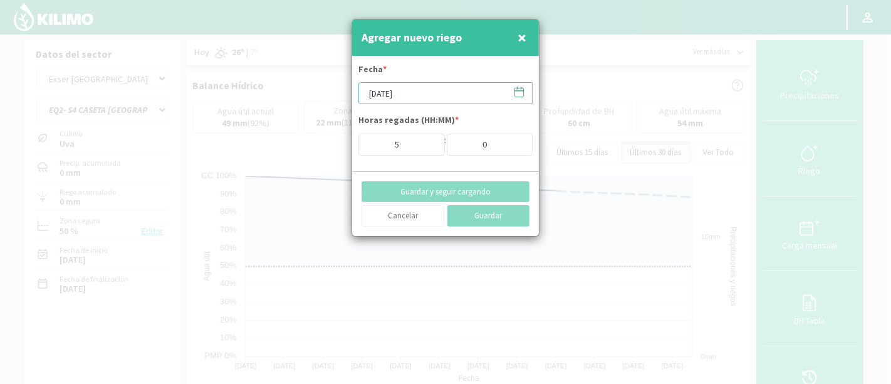
click at [444, 97] on input "[DATE]" at bounding box center [446, 93] width 174 height 22
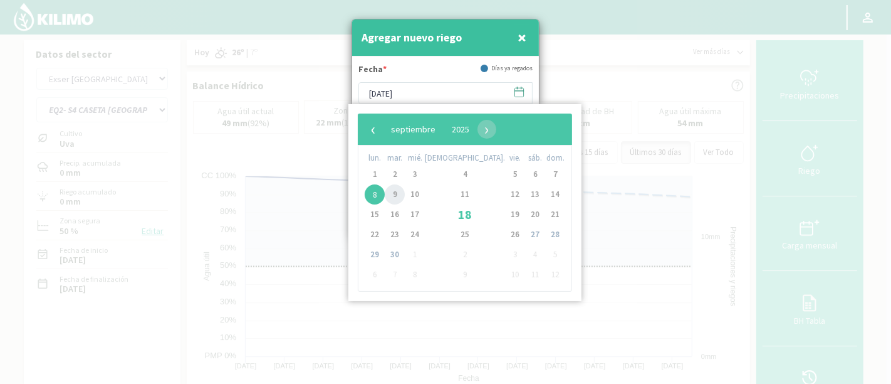
click at [397, 193] on span "9" at bounding box center [395, 194] width 20 height 20
type input "[DATE]"
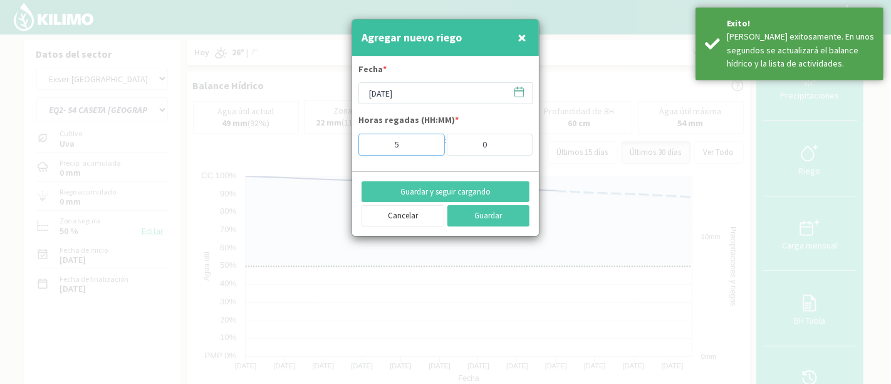
click at [414, 140] on input "5" at bounding box center [402, 145] width 86 height 22
type input "4"
click at [482, 210] on button "Guardar" at bounding box center [489, 215] width 83 height 21
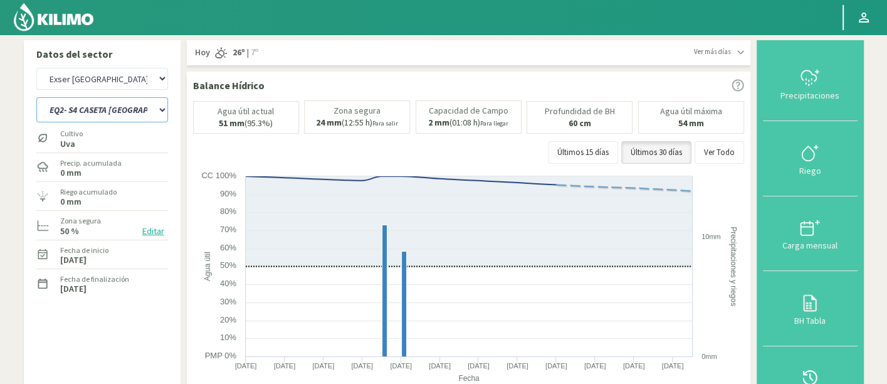
click at [120, 107] on select "EQ1- S1 CASETA COLEGIO EQ1- S1 [GEOGRAPHIC_DATA] EQ1- S1 [GEOGRAPHIC_DATA]- S1 …" at bounding box center [102, 109] width 132 height 25
select select "18: Object"
click at [36, 97] on select "EQ1- S1 CASETA COLEGIO EQ1- S1 [GEOGRAPHIC_DATA] EQ1- S1 [GEOGRAPHIC_DATA]- S1 …" at bounding box center [102, 109] width 132 height 25
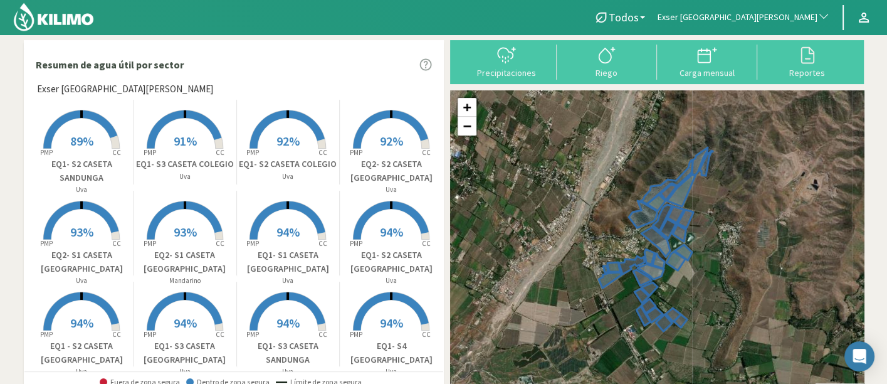
click at [384, 127] on rect at bounding box center [391, 150] width 100 height 100
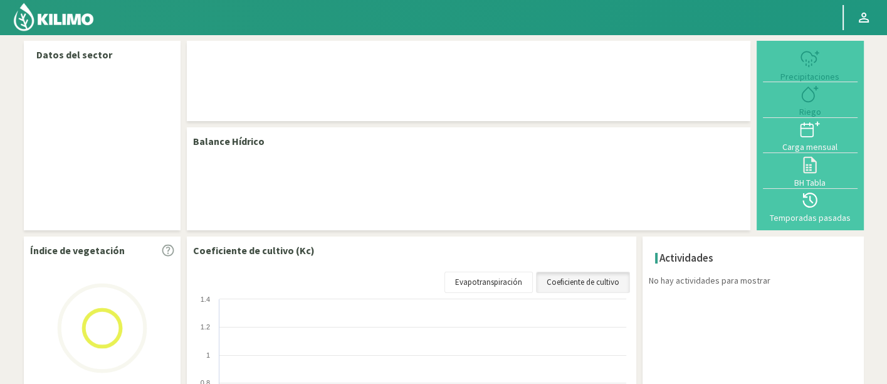
select select "95: Object"
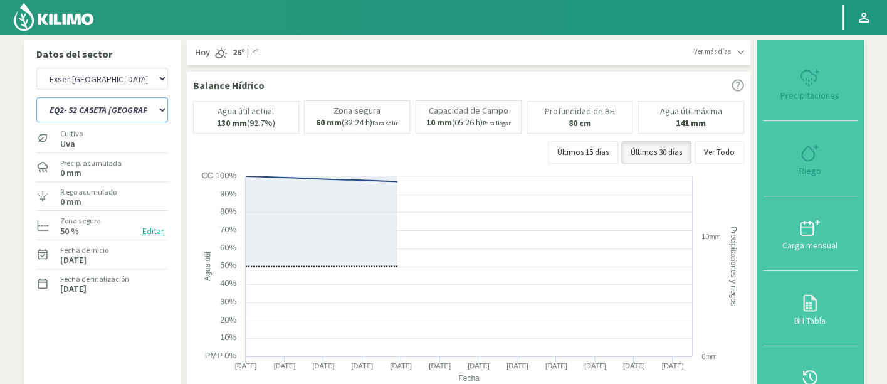
click at [145, 113] on select "EQ1- S1 CASETA COLEGIO EQ1- S1 [GEOGRAPHIC_DATA] EQ1- S1 [GEOGRAPHIC_DATA]- S1 …" at bounding box center [102, 109] width 132 height 25
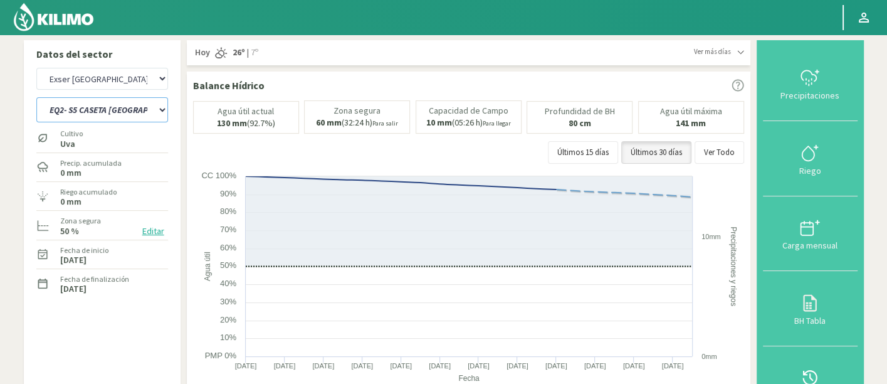
click at [36, 97] on select "EQ1- S1 CASETA COLEGIO EQ1- S1 [GEOGRAPHIC_DATA] EQ1- S1 [GEOGRAPHIC_DATA]- S1 …" at bounding box center [102, 109] width 132 height 25
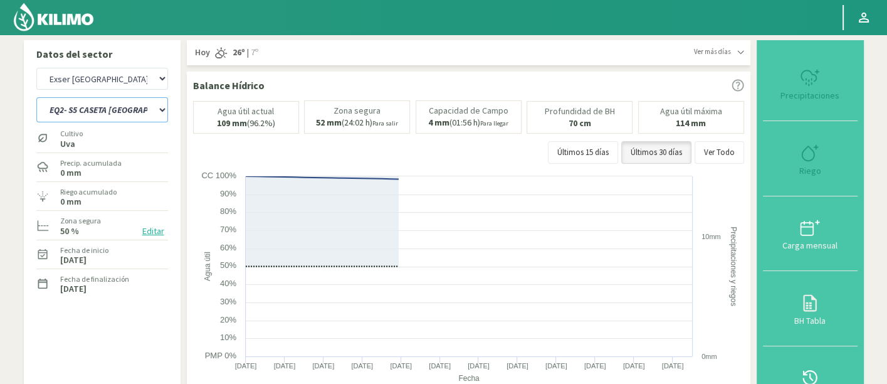
select select "18: Object"
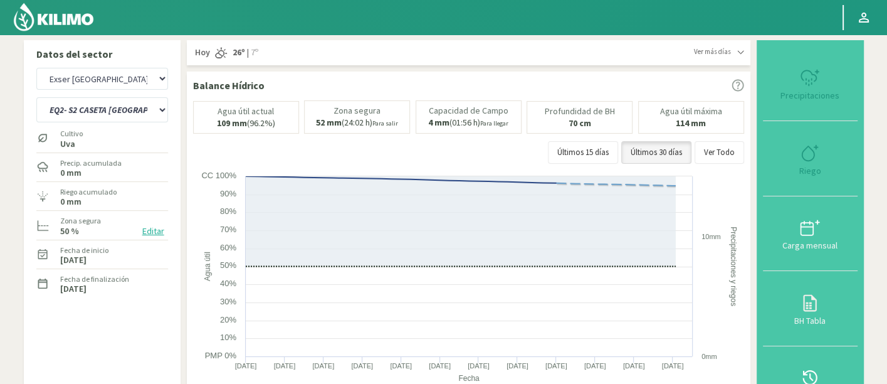
select select "376: Object"
select select "49: Object"
click at [827, 169] on div "Riego" at bounding box center [810, 170] width 87 height 9
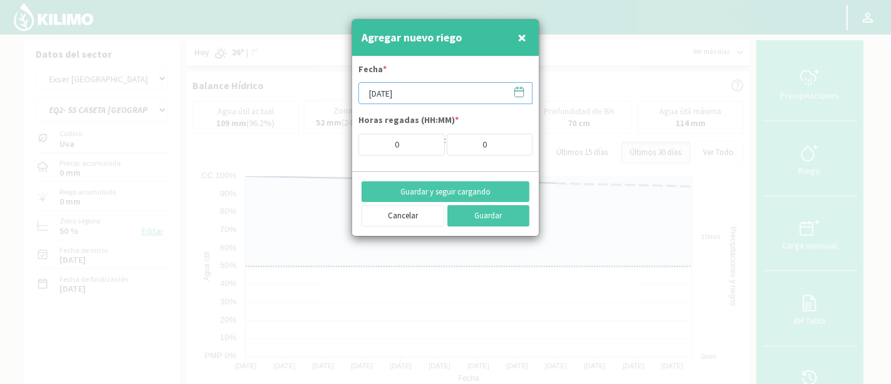
click at [437, 93] on input "[DATE]" at bounding box center [446, 93] width 174 height 22
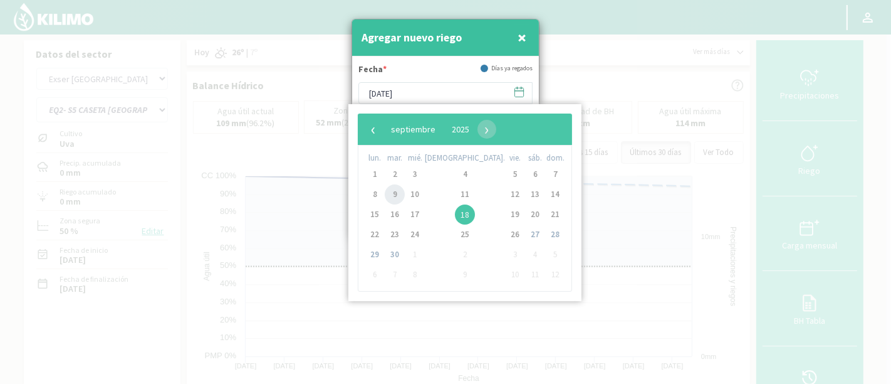
click at [385, 189] on td "8" at bounding box center [375, 194] width 20 height 20
click at [379, 189] on span "8" at bounding box center [375, 194] width 20 height 20
type input "08/09/2025"
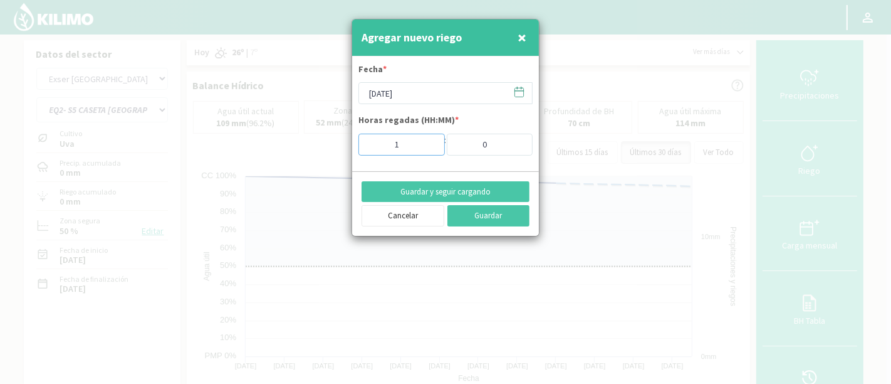
click at [427, 140] on input "1" at bounding box center [402, 145] width 86 height 22
click at [427, 140] on input "2" at bounding box center [402, 145] width 86 height 22
click at [427, 140] on input "3" at bounding box center [402, 145] width 86 height 22
click at [427, 140] on input "4" at bounding box center [402, 145] width 86 height 22
type input "5"
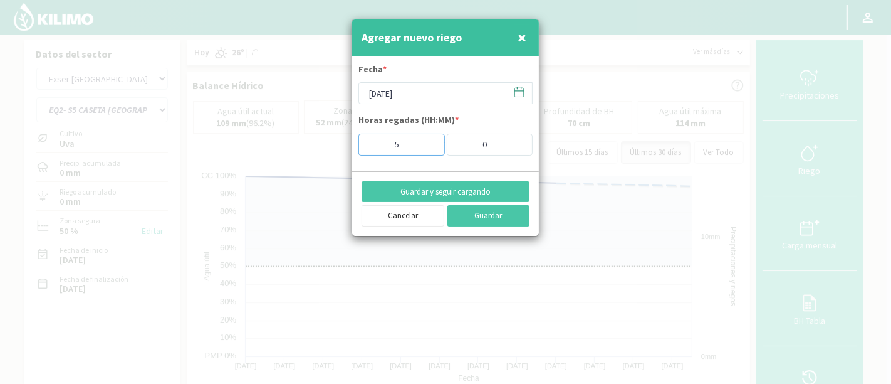
click at [427, 140] on input "5" at bounding box center [402, 145] width 86 height 22
click at [448, 191] on button "Guardar y seguir cargando" at bounding box center [446, 191] width 168 height 21
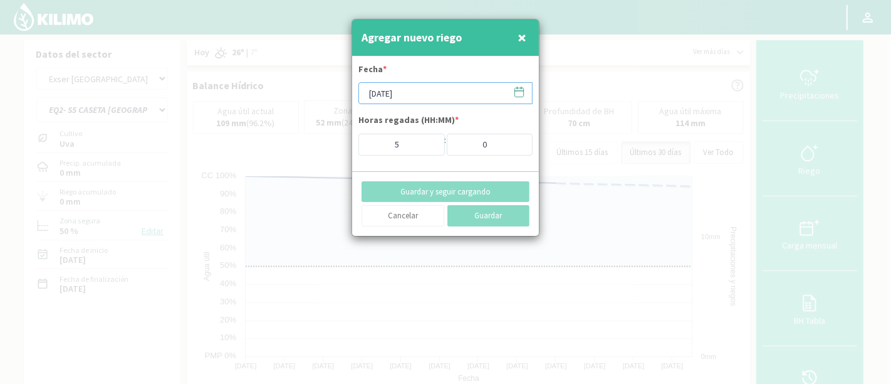
click at [458, 93] on input "[DATE]" at bounding box center [446, 93] width 174 height 22
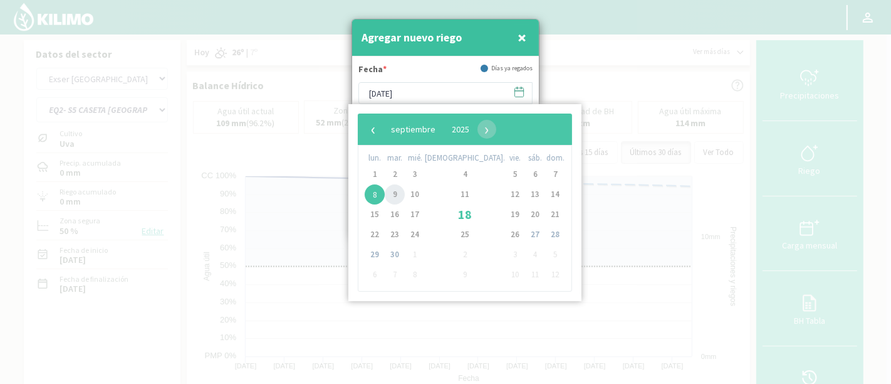
click at [405, 193] on span "9" at bounding box center [395, 194] width 20 height 20
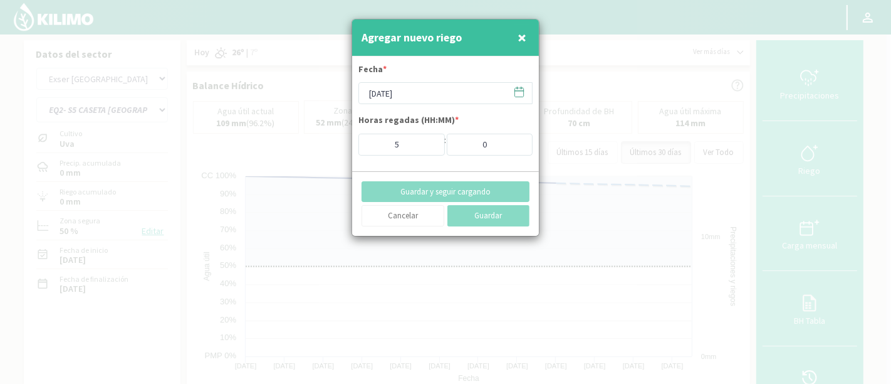
type input "[DATE]"
click at [430, 150] on input "5" at bounding box center [402, 145] width 86 height 22
click at [424, 147] on input "4" at bounding box center [402, 145] width 86 height 22
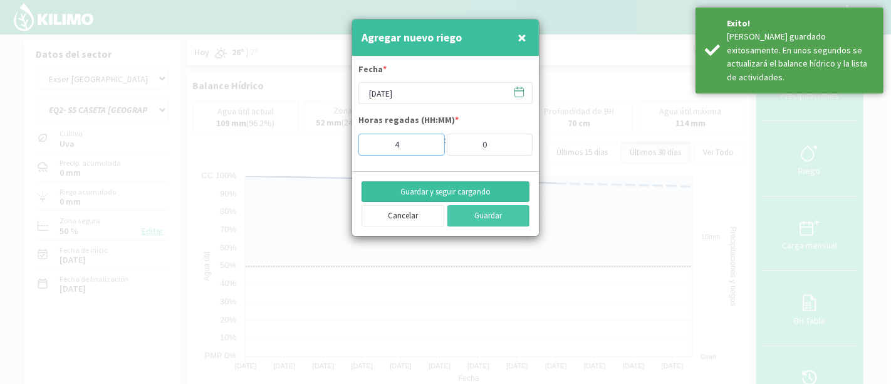
type input "5"
click at [467, 216] on button "Guardar" at bounding box center [489, 215] width 83 height 21
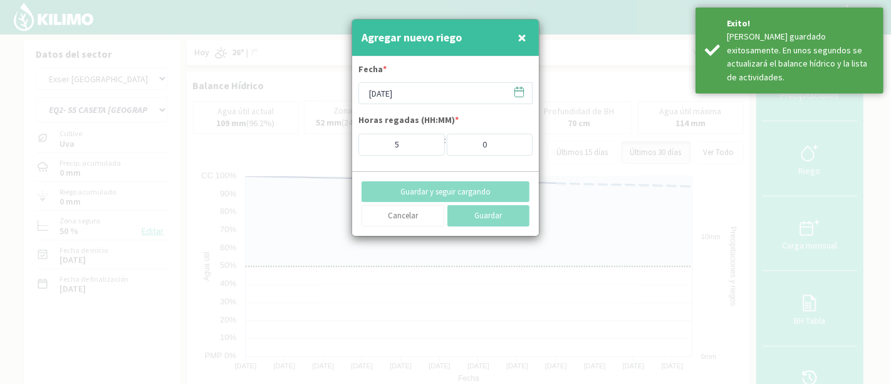
type input "[DATE]"
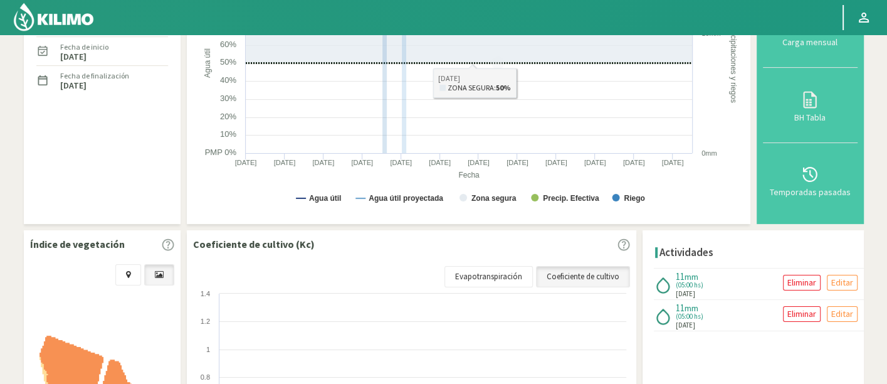
scroll to position [278, 0]
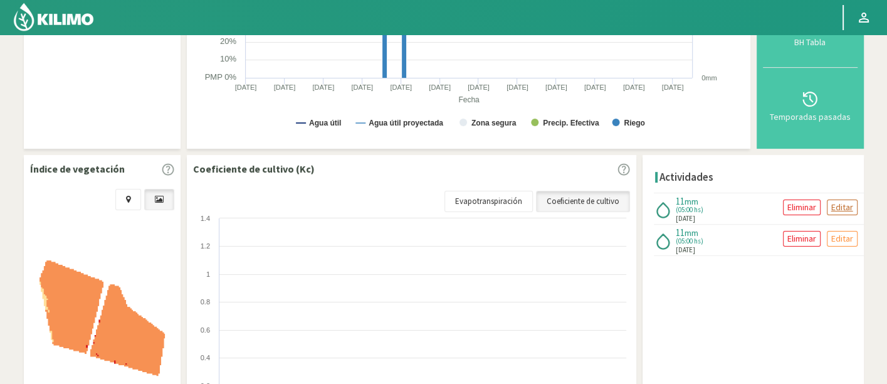
click at [835, 208] on p "Editar" at bounding box center [842, 207] width 22 height 14
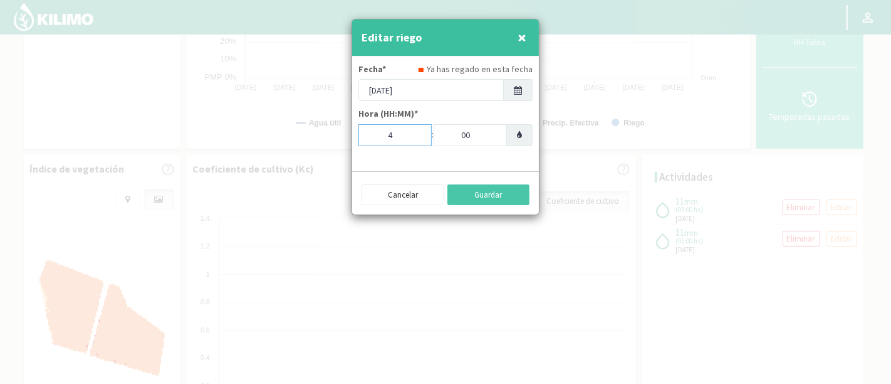
type input "4"
click at [411, 138] on input "4" at bounding box center [395, 135] width 73 height 22
click at [467, 194] on button "Guardar" at bounding box center [489, 194] width 83 height 21
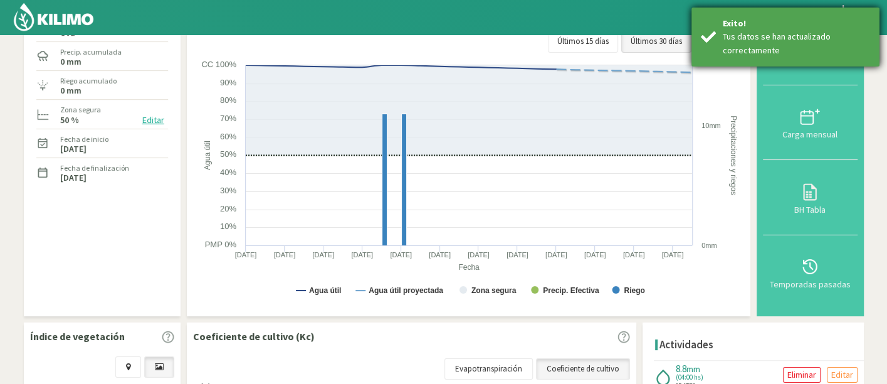
scroll to position [0, 0]
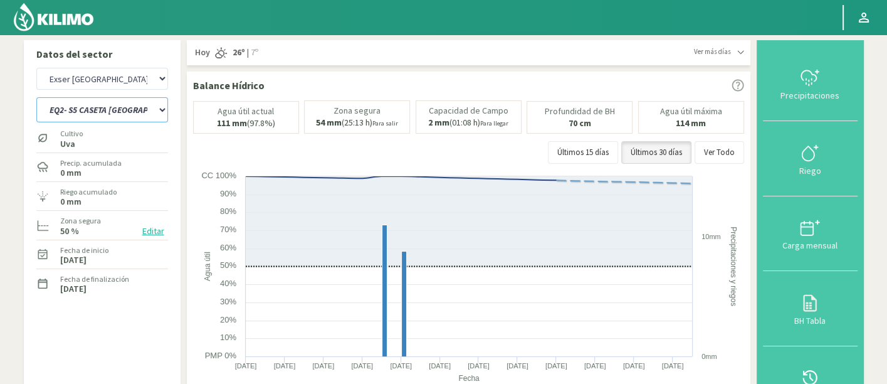
click at [125, 109] on select "EQ1- S1 CASETA COLEGIO EQ1- S1 CASETA EL ALAMO EQ1- S1 CASETA EL CERRO EQ1- S1 …" at bounding box center [102, 109] width 132 height 25
click at [36, 97] on select "EQ1- S1 CASETA COLEGIO EQ1- S1 CASETA EL ALAMO EQ1- S1 CASETA EL CERRO EQ1- S1 …" at bounding box center [102, 109] width 132 height 25
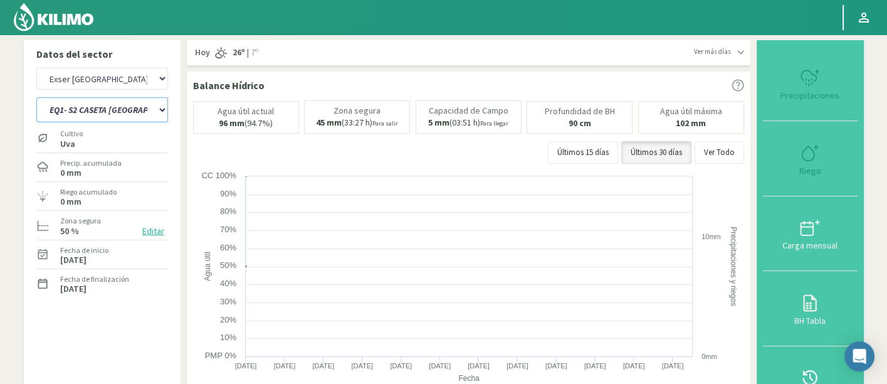
select select "49: Object"
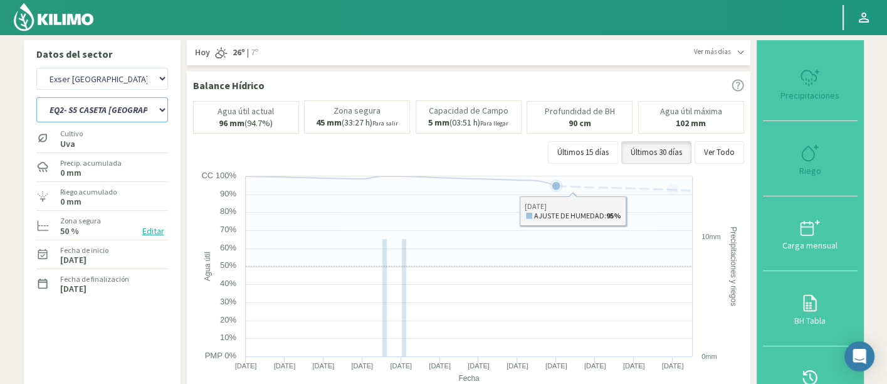
select select "657: Object"
select select "55: Object"
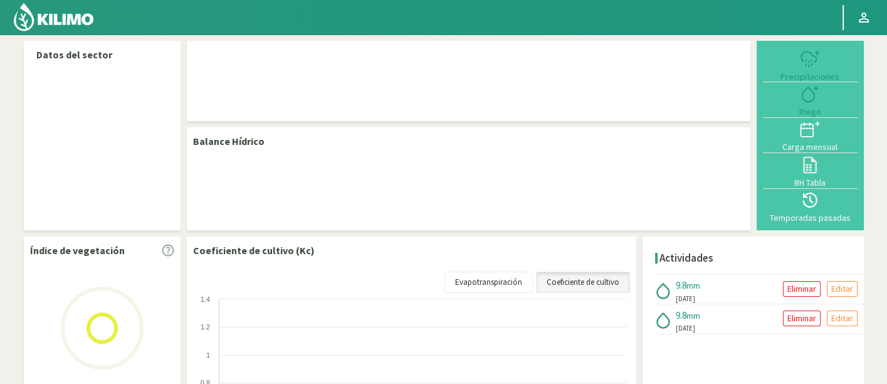
select select "95: Object"
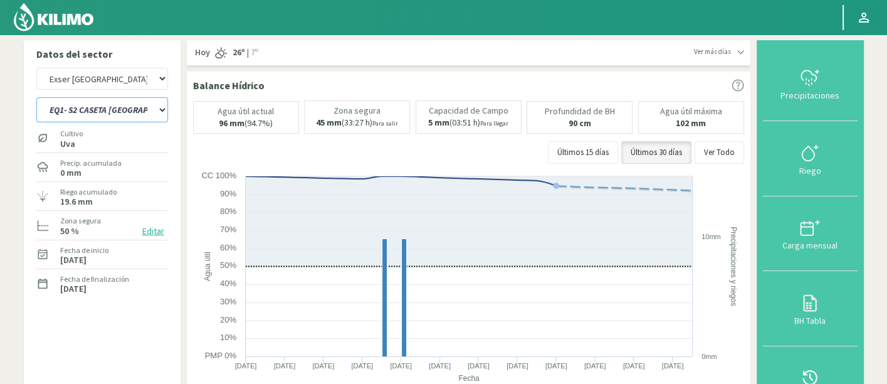
click at [145, 110] on select "EQ1- S1 CASETA COLEGIO EQ1- S1 CASETA EL ALAMO EQ1- S1 CASETA EL CERRO EQ1- S1 …" at bounding box center [102, 109] width 132 height 25
click at [36, 97] on select "EQ1- S1 CASETA COLEGIO EQ1- S1 [GEOGRAPHIC_DATA] EQ1- S1 [GEOGRAPHIC_DATA]- S1 …" at bounding box center [102, 109] width 132 height 25
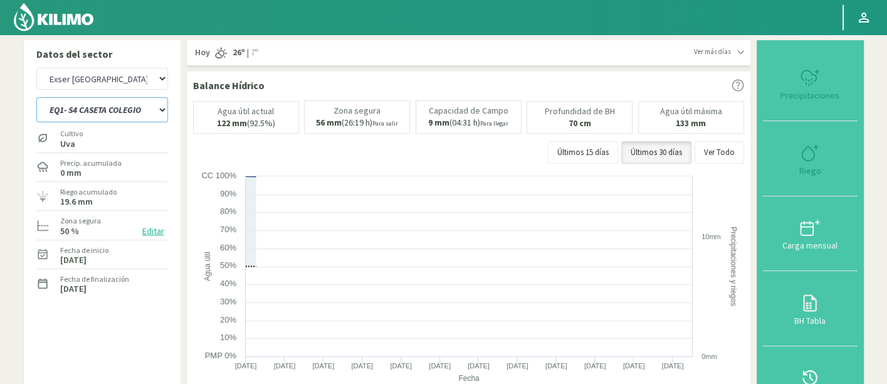
select select "5: Object"
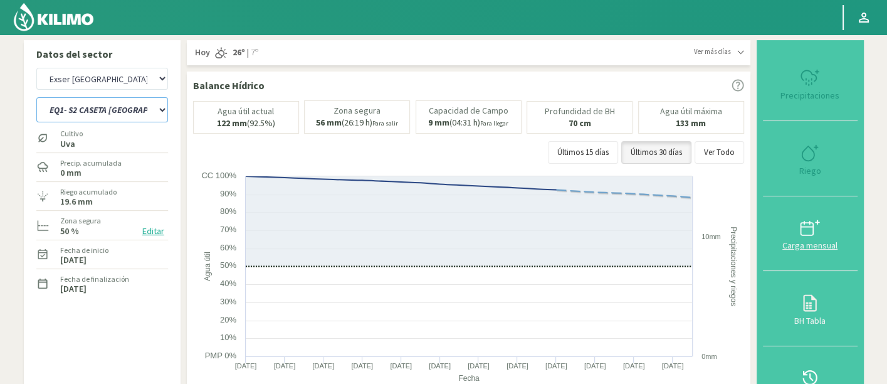
select select "376: Object"
select select "39: Object"
click at [780, 165] on button "Riego" at bounding box center [810, 158] width 95 height 75
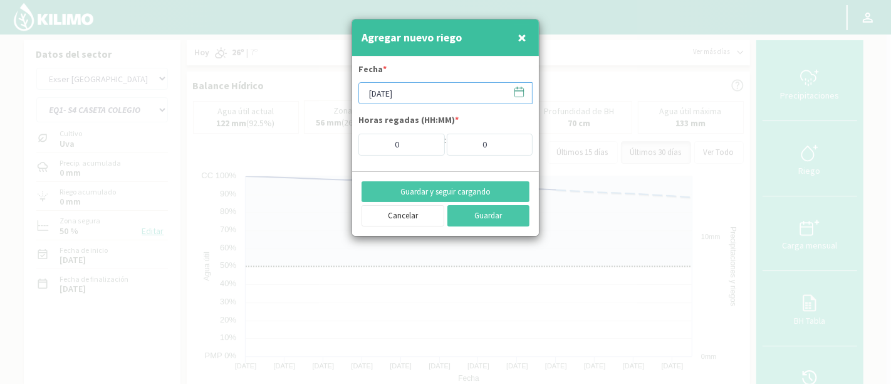
click at [409, 99] on input "[DATE]" at bounding box center [446, 93] width 174 height 22
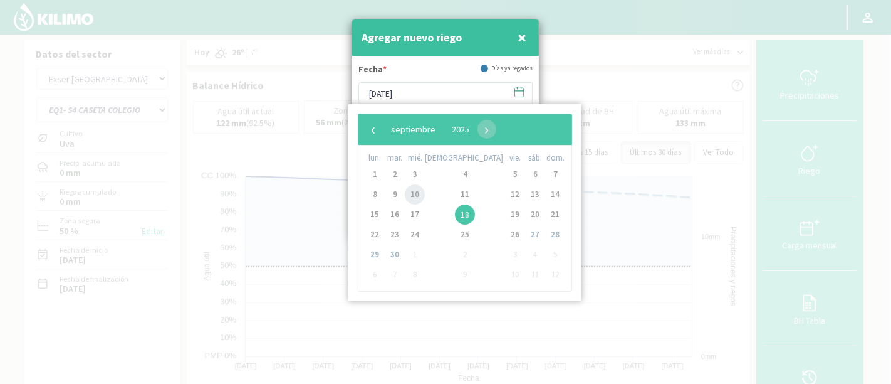
click at [421, 194] on span "10" at bounding box center [415, 194] width 20 height 20
type input "[DATE]"
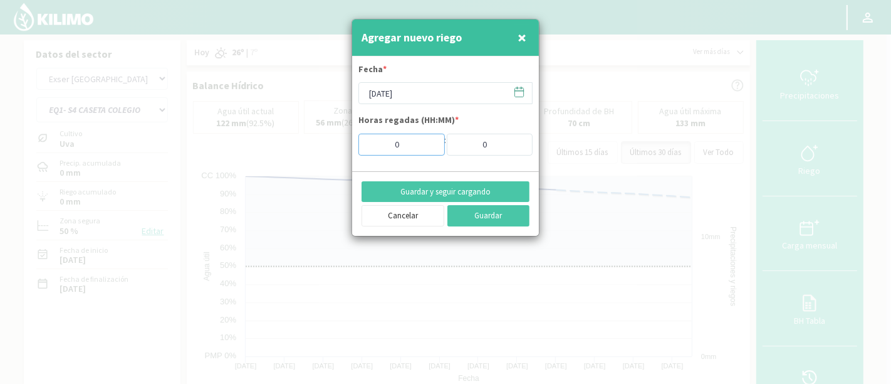
drag, startPoint x: 409, startPoint y: 150, endPoint x: 380, endPoint y: 150, distance: 28.8
click at [380, 150] on input "0" at bounding box center [402, 145] width 86 height 22
type input "5"
click at [495, 188] on button "Guardar y seguir cargando" at bounding box center [446, 191] width 168 height 21
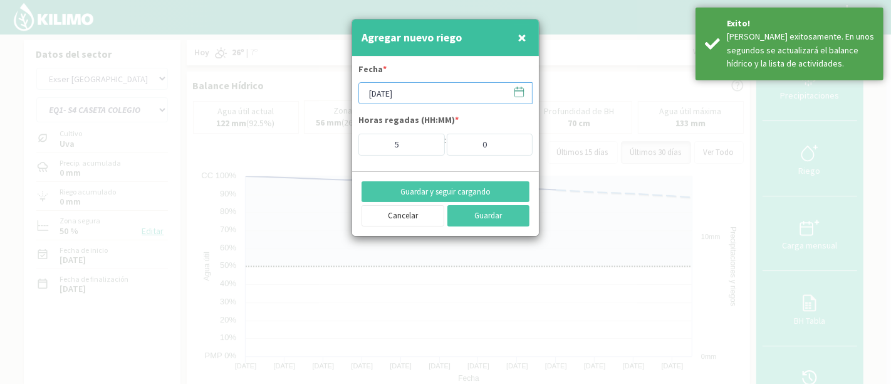
click at [397, 95] on input "[DATE]" at bounding box center [446, 93] width 174 height 22
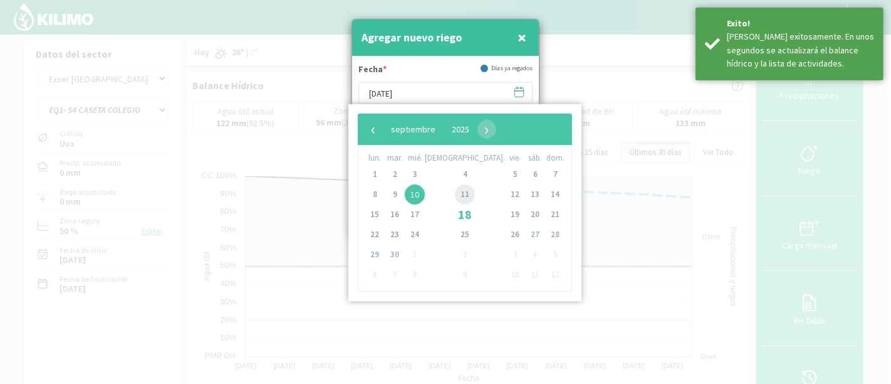
click at [455, 194] on span "11" at bounding box center [465, 194] width 20 height 20
type input "11/09/2025"
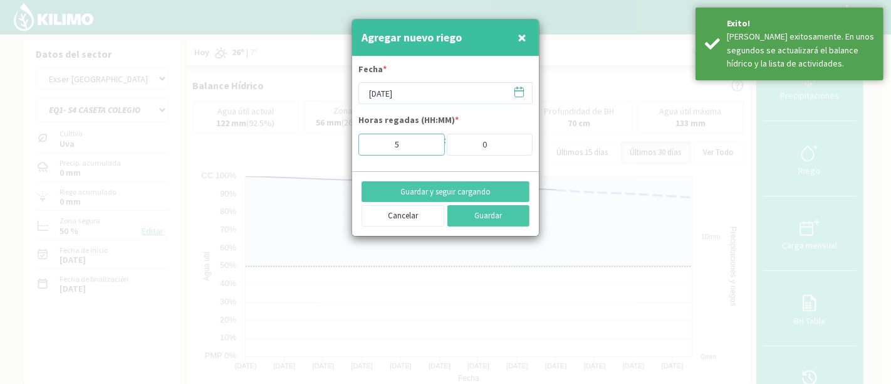
drag, startPoint x: 394, startPoint y: 147, endPoint x: 374, endPoint y: 147, distance: 19.4
click at [374, 147] on input "5" at bounding box center [402, 145] width 86 height 22
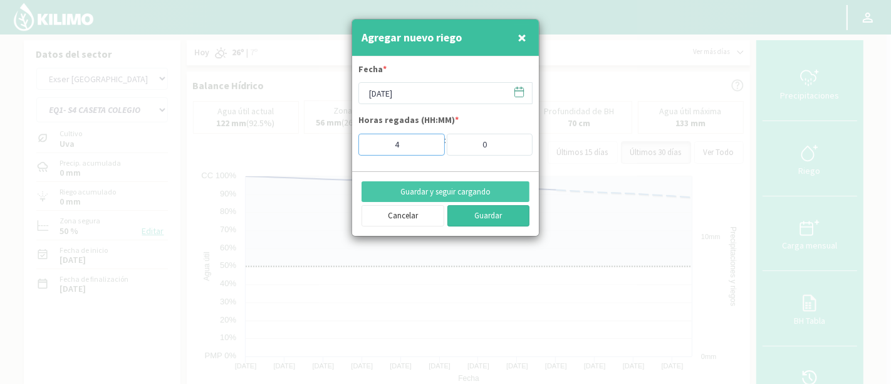
type input "4"
click at [482, 213] on button "Guardar" at bounding box center [489, 215] width 83 height 21
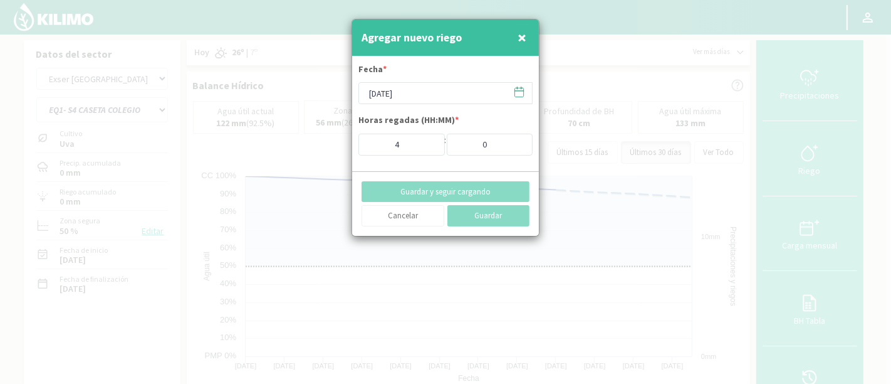
type input "[DATE]"
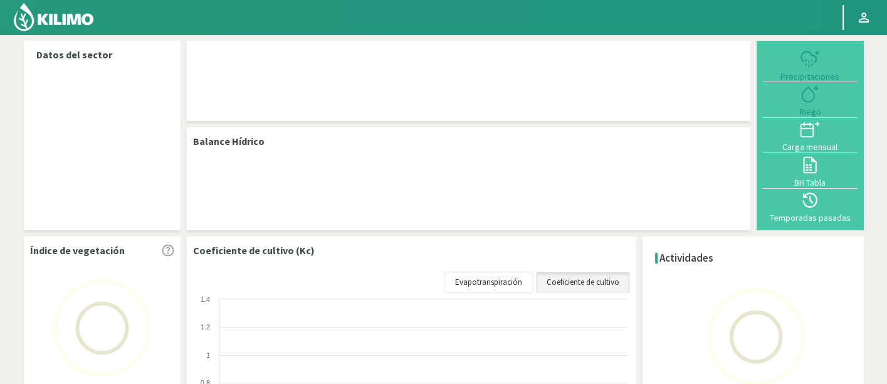
click at [51, 27] on img at bounding box center [54, 17] width 82 height 30
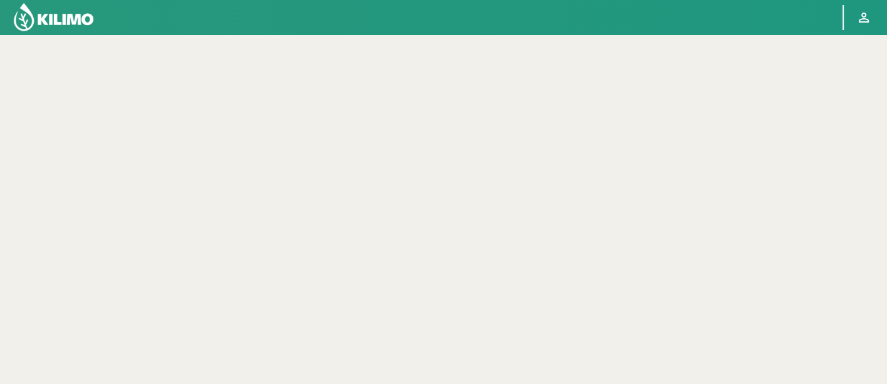
click at [68, 26] on img at bounding box center [54, 17] width 82 height 30
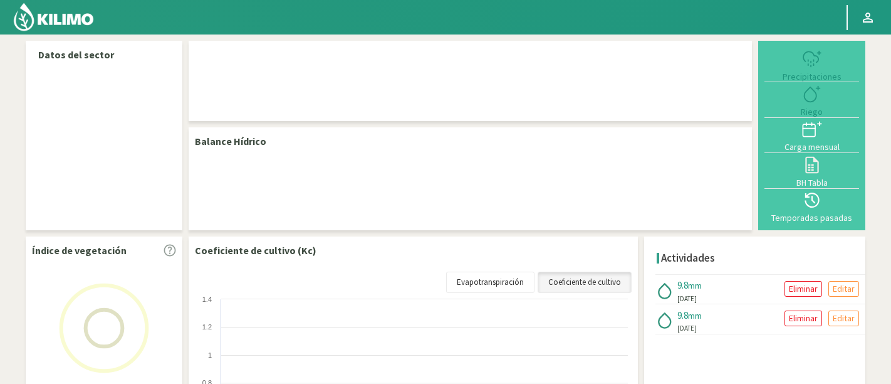
select select "95: Object"
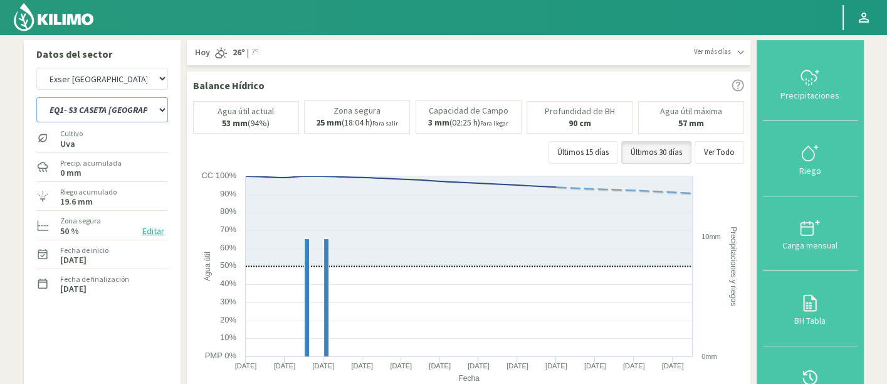
click at [98, 113] on select "EQ1- S1 CASETA COLEGIO EQ1- S1 [GEOGRAPHIC_DATA] EQ1- S1 [GEOGRAPHIC_DATA]- S1 …" at bounding box center [102, 109] width 132 height 25
click at [36, 97] on select "EQ1- S1 CASETA COLEGIO EQ1- S1 [GEOGRAPHIC_DATA] EQ1- S1 [GEOGRAPHIC_DATA]- S1 …" at bounding box center [102, 109] width 132 height 25
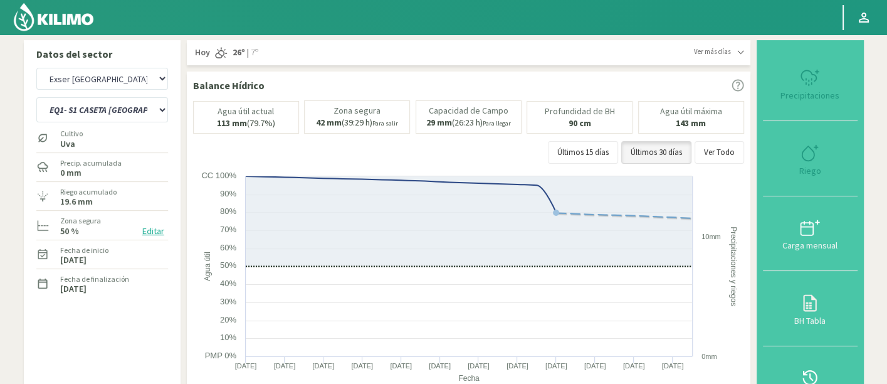
select select "9: Object"
select select "376: Object"
click at [117, 107] on select "EQ1- S1 CASETA COLEGIO EQ1- S1 [GEOGRAPHIC_DATA] EQ1- S1 [GEOGRAPHIC_DATA]- S1 …" at bounding box center [102, 109] width 132 height 25
click at [36, 97] on select "EQ1- S1 CASETA COLEGIO EQ1- S1 [GEOGRAPHIC_DATA] EQ1- S1 [GEOGRAPHIC_DATA]- S1 …" at bounding box center [102, 109] width 132 height 25
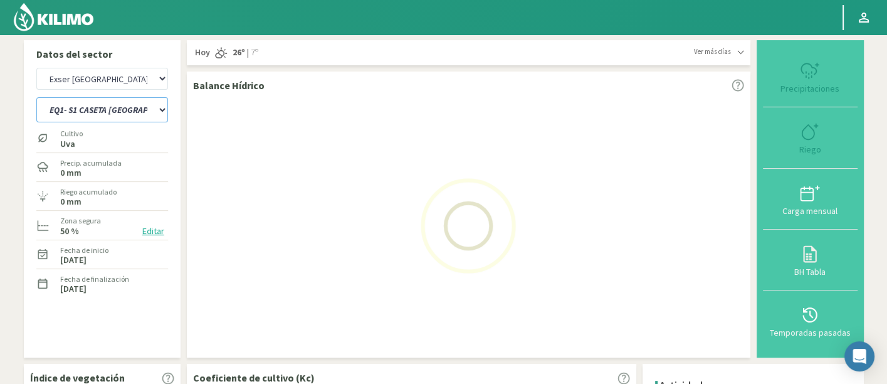
select select "27: Object"
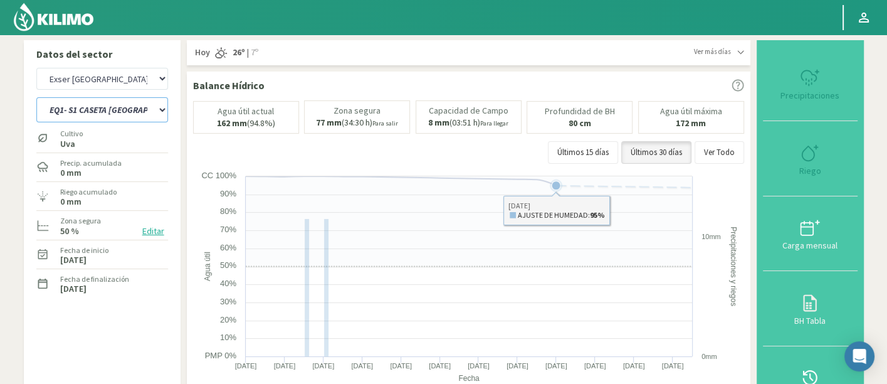
select select "657: Object"
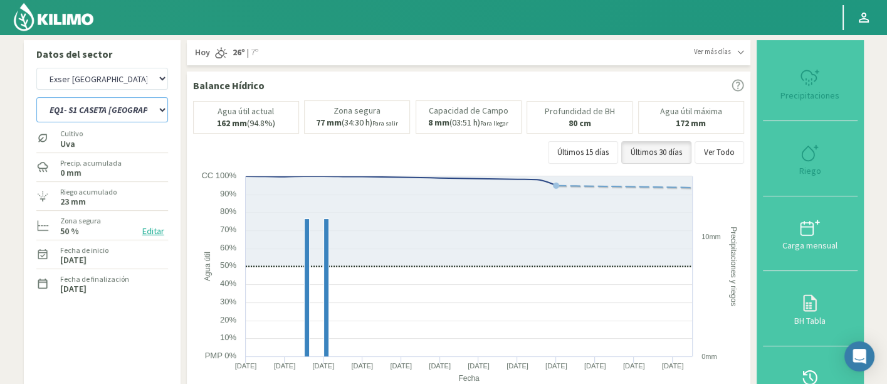
click at [157, 112] on select "EQ1- S1 CASETA COLEGIO EQ1- S1 [GEOGRAPHIC_DATA] EQ1- S1 [GEOGRAPHIC_DATA]- S1 …" at bounding box center [102, 109] width 132 height 25
click at [102, 108] on select "EQ1- S1 CASETA COLEGIO EQ1- S1 [GEOGRAPHIC_DATA] EQ1- S1 [GEOGRAPHIC_DATA]- S1 …" at bounding box center [102, 109] width 132 height 25
click at [74, 95] on div "EQ1- S1 CASETA COLEGIO EQ1- S1 [GEOGRAPHIC_DATA] EQ1- S1 [GEOGRAPHIC_DATA]- S1 …" at bounding box center [102, 108] width 132 height 31
drag, startPoint x: 80, startPoint y: 103, endPoint x: 86, endPoint y: 117, distance: 15.1
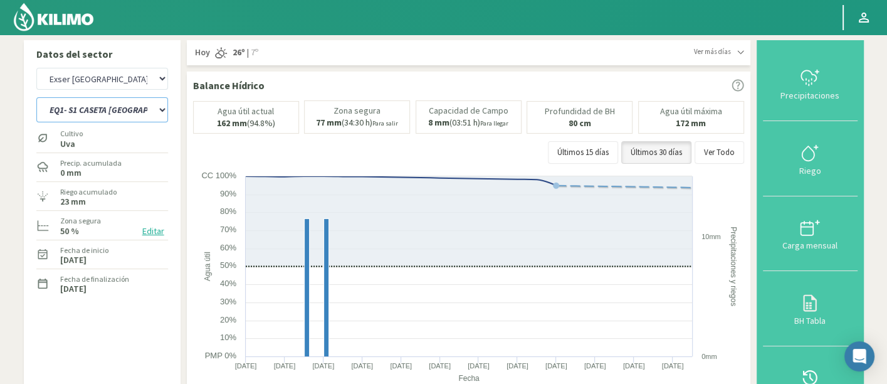
click at [80, 103] on select "EQ1- S1 CASETA COLEGIO EQ1- S1 [GEOGRAPHIC_DATA] EQ1- S1 [GEOGRAPHIC_DATA]- S1 …" at bounding box center [102, 109] width 132 height 25
click at [36, 97] on select "EQ1- S1 CASETA COLEGIO EQ1- S1 [GEOGRAPHIC_DATA] EQ1- S1 [GEOGRAPHIC_DATA]- S1 …" at bounding box center [102, 109] width 132 height 25
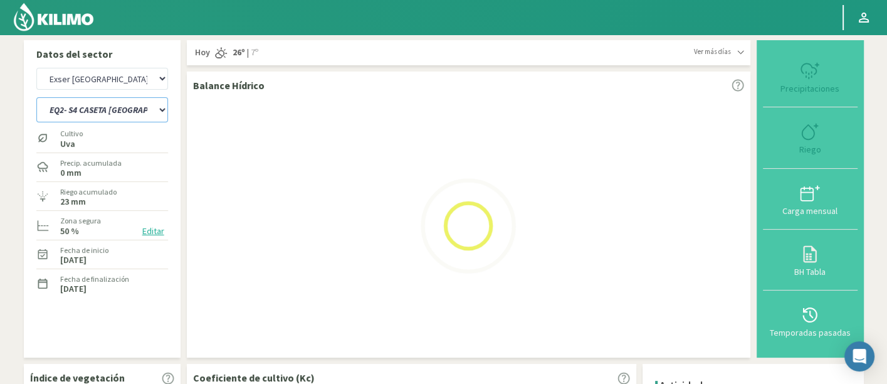
select select "54: Object"
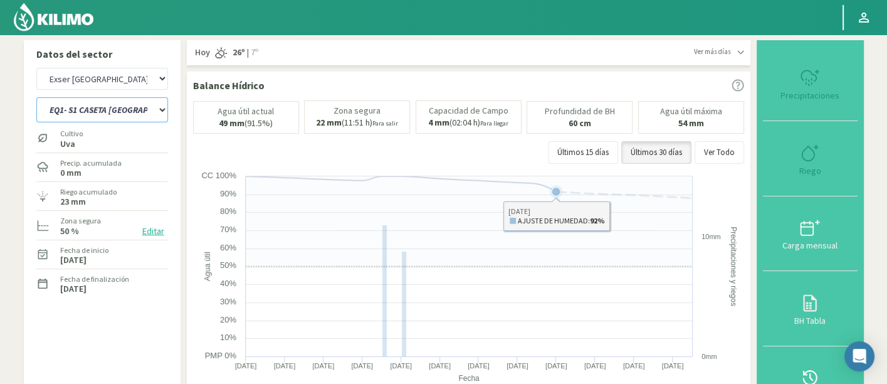
select select "938: Object"
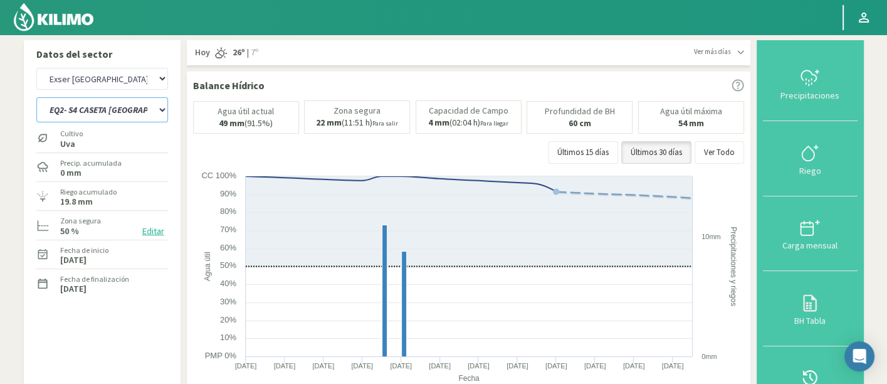
click at [100, 103] on select "EQ1- S1 CASETA COLEGIO EQ1- S1 [GEOGRAPHIC_DATA] EQ1- S1 [GEOGRAPHIC_DATA]- S1 …" at bounding box center [102, 109] width 132 height 25
click at [36, 97] on select "EQ1- S1 CASETA COLEGIO EQ1- S1 [GEOGRAPHIC_DATA] EQ1- S1 [GEOGRAPHIC_DATA]- S1 …" at bounding box center [102, 109] width 132 height 25
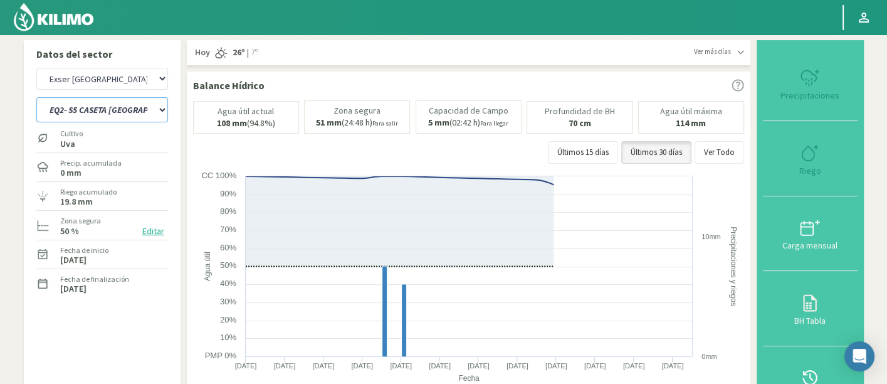
select select "101: Object"
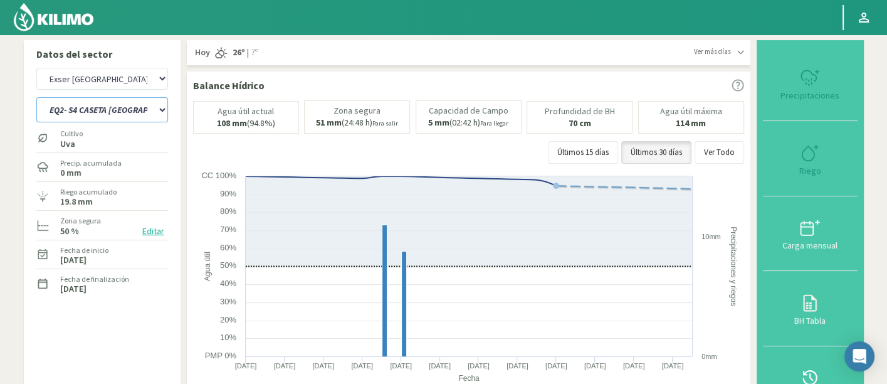
select select "1219: Object"
click at [134, 110] on select "EQ1- S1 CASETA COLEGIO EQ1- S1 [GEOGRAPHIC_DATA] EQ1- S1 [GEOGRAPHIC_DATA]- S1 …" at bounding box center [102, 109] width 132 height 25
click at [36, 97] on select "EQ1- S1 CASETA COLEGIO EQ1- S1 [GEOGRAPHIC_DATA] EQ1- S1 [GEOGRAPHIC_DATA]- S1 …" at bounding box center [102, 109] width 132 height 25
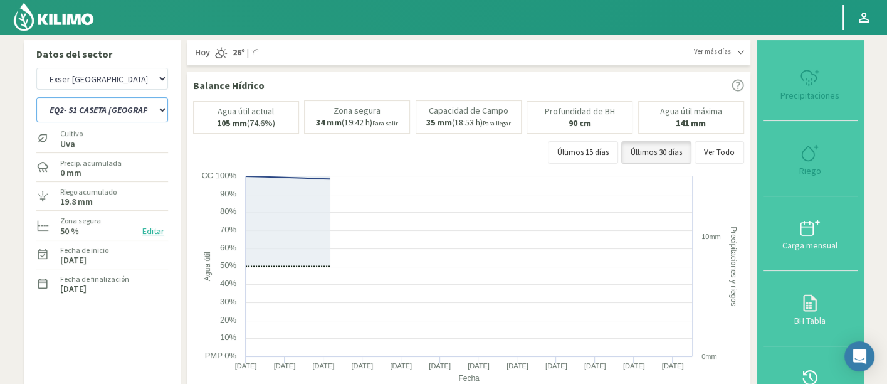
select select "129: Object"
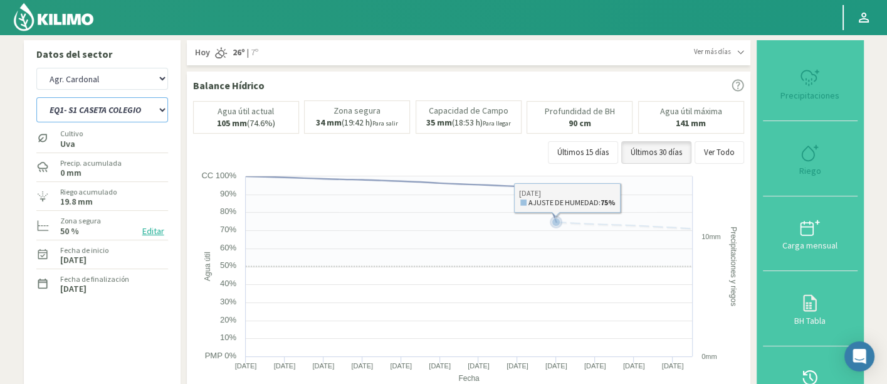
select select "1500: Object"
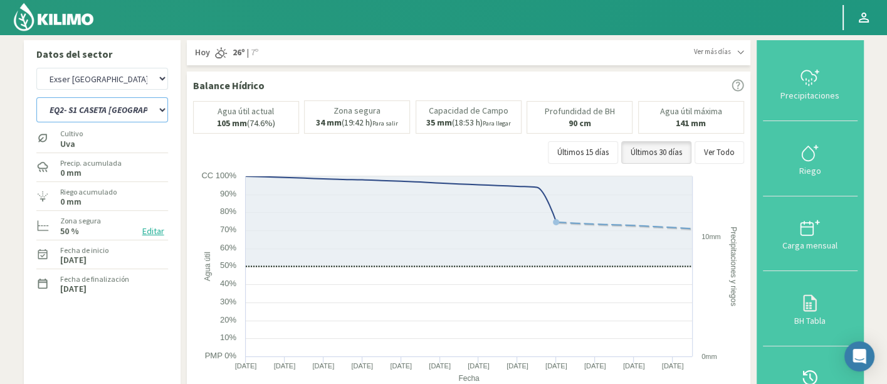
click at [105, 111] on select "EQ1- S1 CASETA COLEGIO EQ1- S1 [GEOGRAPHIC_DATA] EQ1- S1 [GEOGRAPHIC_DATA]- S1 …" at bounding box center [102, 109] width 132 height 25
click at [36, 97] on select "EQ1- S1 CASETA COLEGIO EQ1- S1 [GEOGRAPHIC_DATA] EQ1- S1 [GEOGRAPHIC_DATA]- S1 …" at bounding box center [102, 109] width 132 height 25
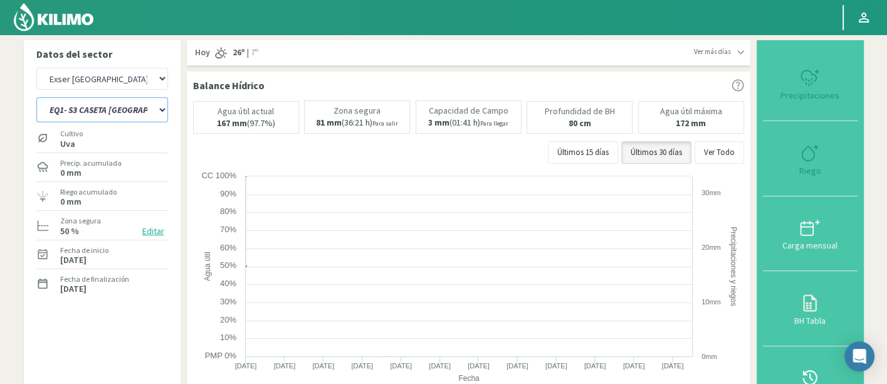
select select "147: Object"
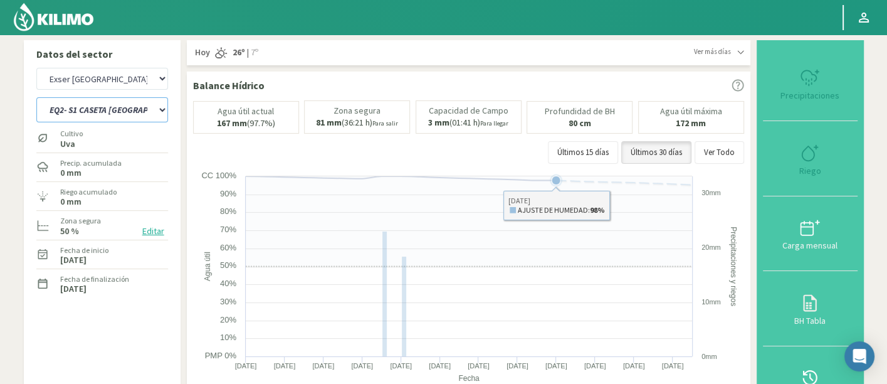
select select "1781: Object"
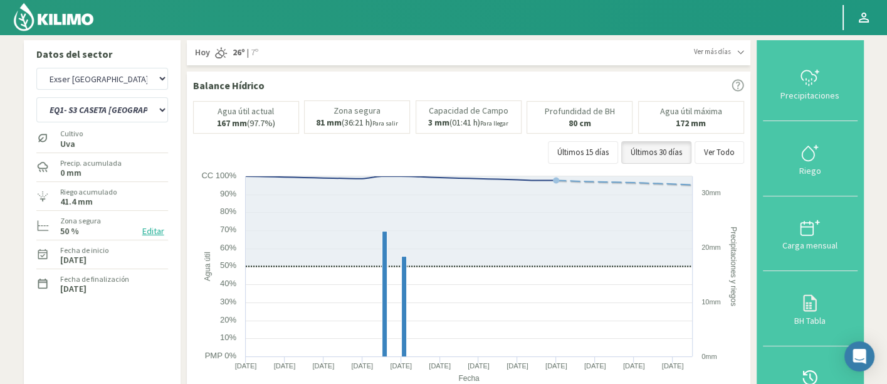
click at [161, 97] on div "EQ1- S1 CASETA COLEGIO EQ1- S1 [GEOGRAPHIC_DATA] EQ1- S1 [GEOGRAPHIC_DATA]- S1 …" at bounding box center [102, 108] width 132 height 31
click at [159, 105] on select "EQ1- S1 CASETA COLEGIO EQ1- S1 [GEOGRAPHIC_DATA] EQ1- S1 [GEOGRAPHIC_DATA]- S1 …" at bounding box center [102, 109] width 132 height 25
click at [36, 97] on select "EQ1- S1 CASETA COLEGIO EQ1- S1 [GEOGRAPHIC_DATA] EQ1- S1 [GEOGRAPHIC_DATA]- S1 …" at bounding box center [102, 109] width 132 height 25
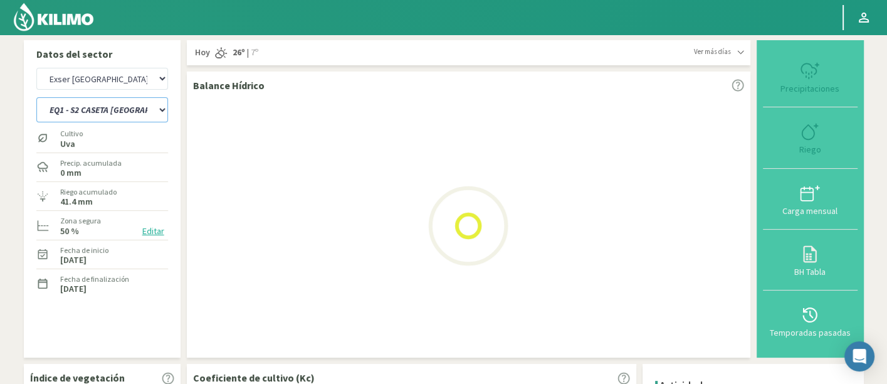
select select "166: Object"
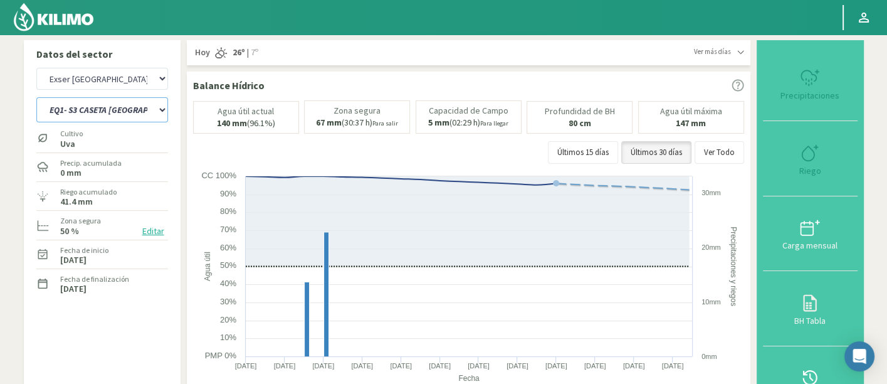
select select "2062: Object"
click at [96, 107] on select "EQ1- S1 CASETA COLEGIO EQ1- S1 [GEOGRAPHIC_DATA] EQ1- S1 [GEOGRAPHIC_DATA]- S1 …" at bounding box center [102, 109] width 132 height 25
click at [36, 97] on select "EQ1- S1 CASETA COLEGIO EQ1- S1 [GEOGRAPHIC_DATA] EQ1- S1 [GEOGRAPHIC_DATA]- S1 …" at bounding box center [102, 109] width 132 height 25
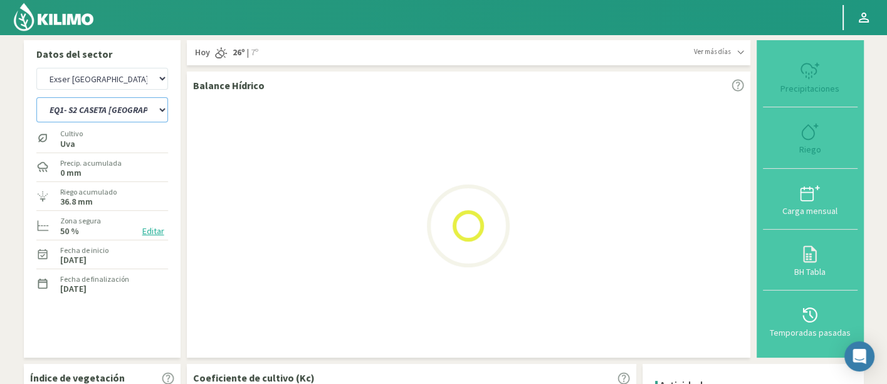
select select "188: Object"
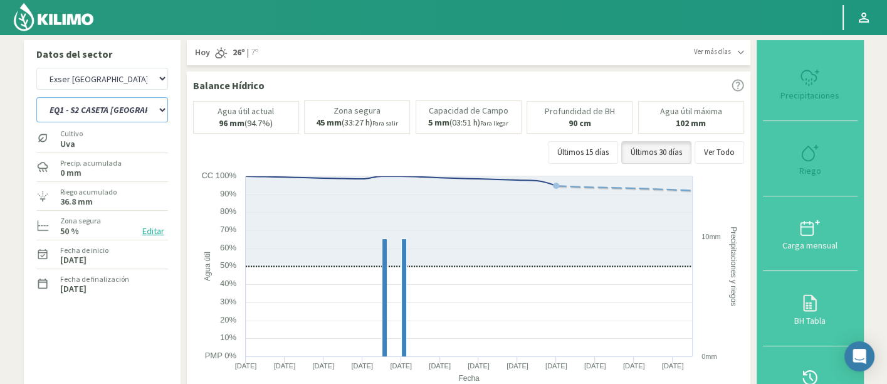
select select "2343: Object"
click at [138, 105] on select "EQ1- S1 CASETA COLEGIO EQ1- S1 [GEOGRAPHIC_DATA] EQ1- S1 [GEOGRAPHIC_DATA]- S1 …" at bounding box center [102, 109] width 132 height 25
click at [36, 97] on select "EQ1- S1 CASETA COLEGIO EQ1- S1 [GEOGRAPHIC_DATA] EQ1- S1 [GEOGRAPHIC_DATA]- S1 …" at bounding box center [102, 109] width 132 height 25
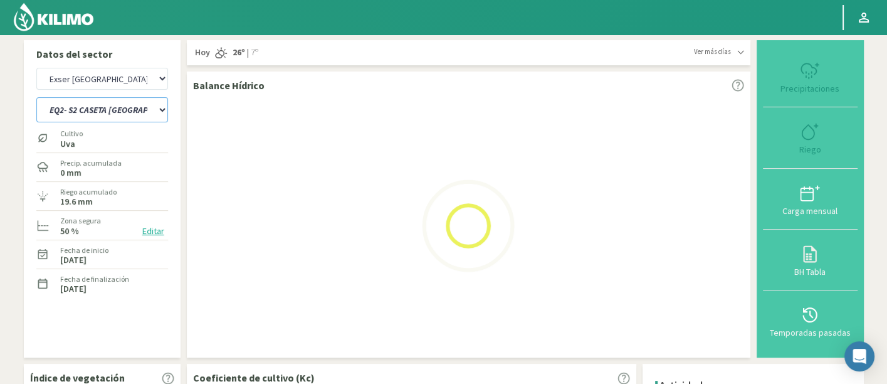
select select "213: Object"
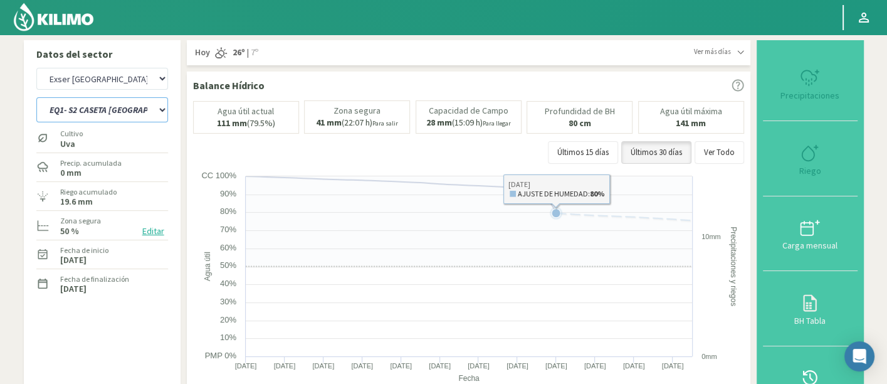
select select "2624: Object"
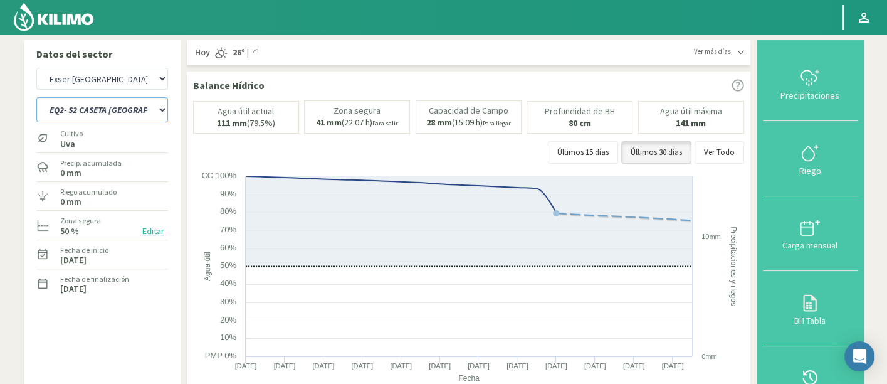
click at [100, 111] on select "EQ1- S1 CASETA COLEGIO EQ1- S1 [GEOGRAPHIC_DATA] EQ1- S1 [GEOGRAPHIC_DATA]- S1 …" at bounding box center [102, 109] width 132 height 25
click at [36, 97] on select "EQ1- S1 CASETA COLEGIO EQ1- S1 [GEOGRAPHIC_DATA] EQ1- S1 [GEOGRAPHIC_DATA]- S1 …" at bounding box center [102, 109] width 132 height 25
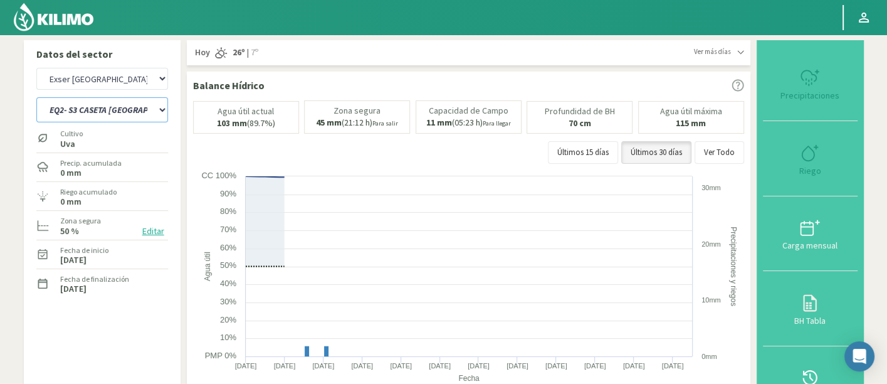
select select "253: Object"
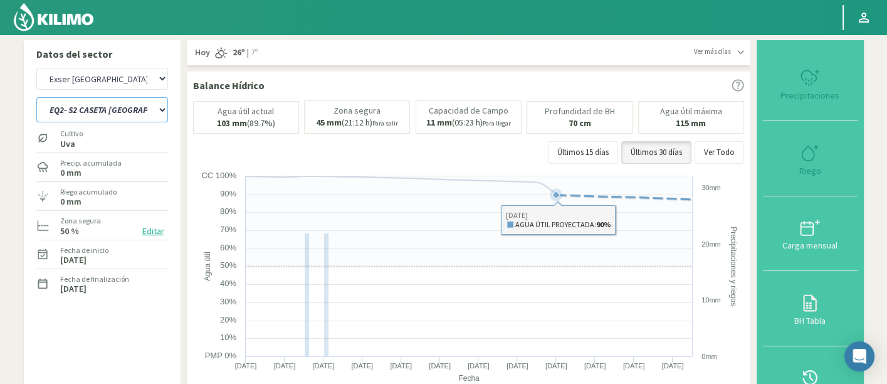
select select "2905: Object"
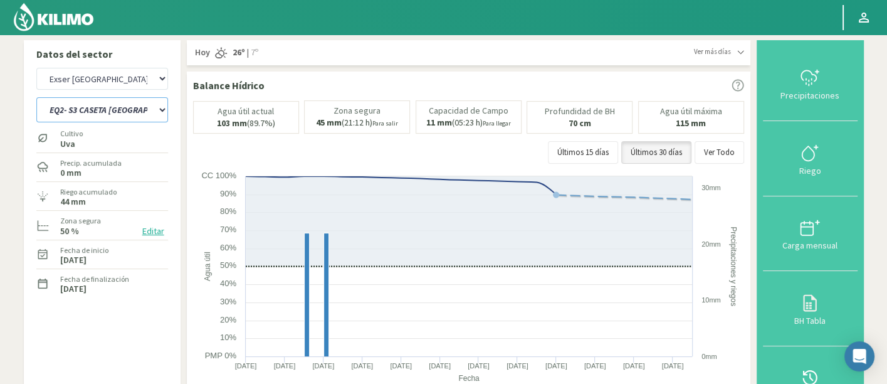
click at [103, 112] on select "EQ1- S1 CASETA COLEGIO EQ1- S1 [GEOGRAPHIC_DATA] EQ1- S1 [GEOGRAPHIC_DATA]- S1 …" at bounding box center [102, 109] width 132 height 25
click at [36, 97] on select "EQ1- S1 CASETA COLEGIO EQ1- S1 [GEOGRAPHIC_DATA] EQ1- S1 [GEOGRAPHIC_DATA]- S1 …" at bounding box center [102, 109] width 132 height 25
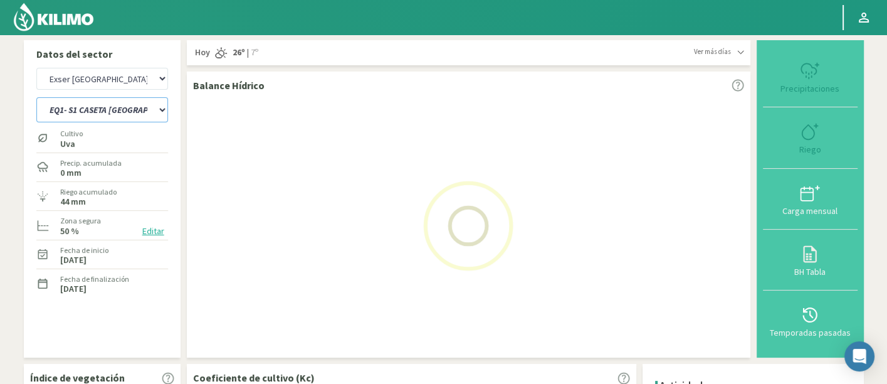
select select "281: Object"
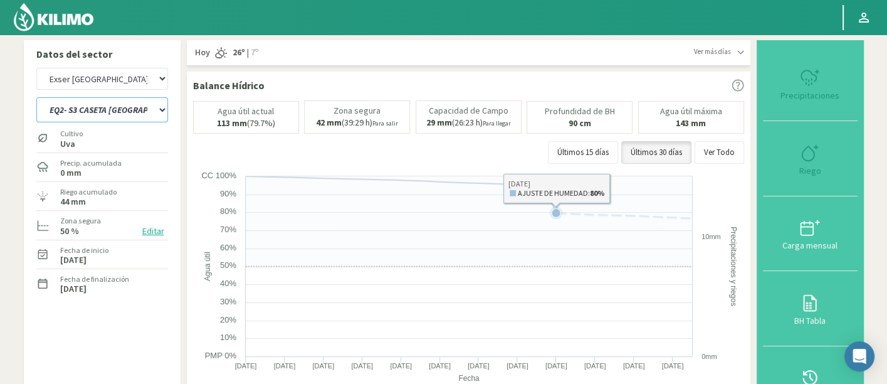
select select "3186: Object"
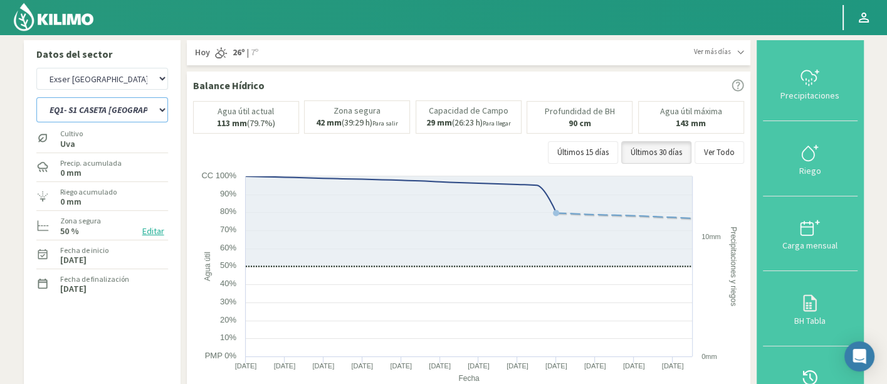
click at [146, 108] on select "EQ1- S1 CASETA COLEGIO EQ1- S1 [GEOGRAPHIC_DATA] EQ1- S1 [GEOGRAPHIC_DATA]- S1 …" at bounding box center [102, 109] width 132 height 25
click at [36, 97] on select "EQ1- S1 CASETA COLEGIO EQ1- S1 [GEOGRAPHIC_DATA] EQ1- S1 [GEOGRAPHIC_DATA]- S1 …" at bounding box center [102, 109] width 132 height 25
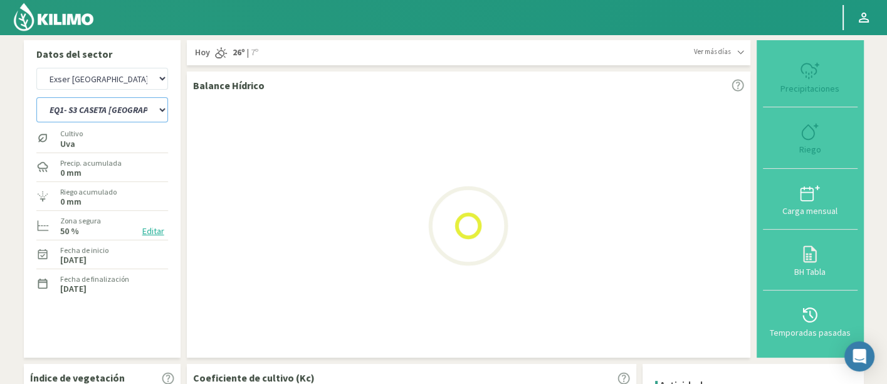
select select "287: Object"
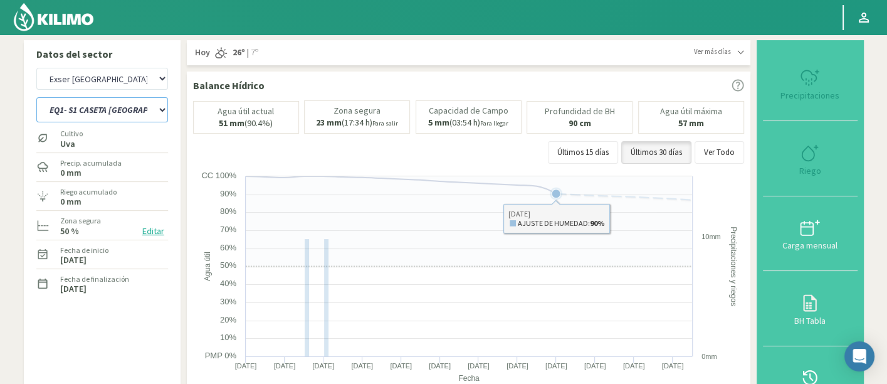
select select "3467: Object"
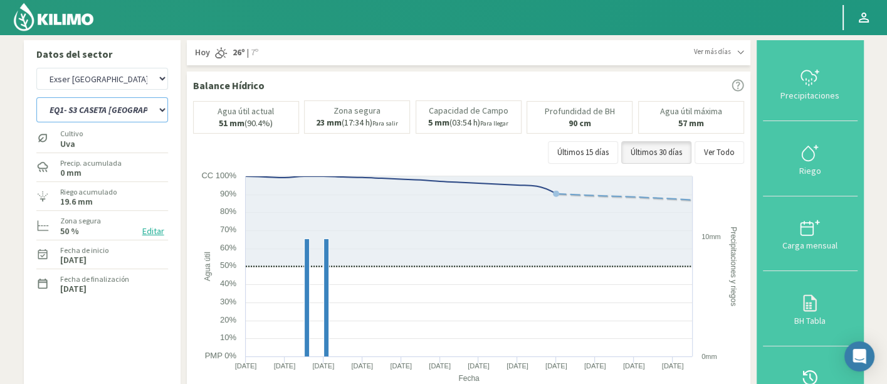
click at [130, 103] on select "EQ1- S1 CASETA COLEGIO EQ1- S1 [GEOGRAPHIC_DATA] EQ1- S1 [GEOGRAPHIC_DATA]- S1 …" at bounding box center [102, 109] width 132 height 25
click at [36, 97] on select "EQ1- S1 CASETA COLEGIO EQ1- S1 [GEOGRAPHIC_DATA] EQ1- S1 [GEOGRAPHIC_DATA]- S1 …" at bounding box center [102, 109] width 132 height 25
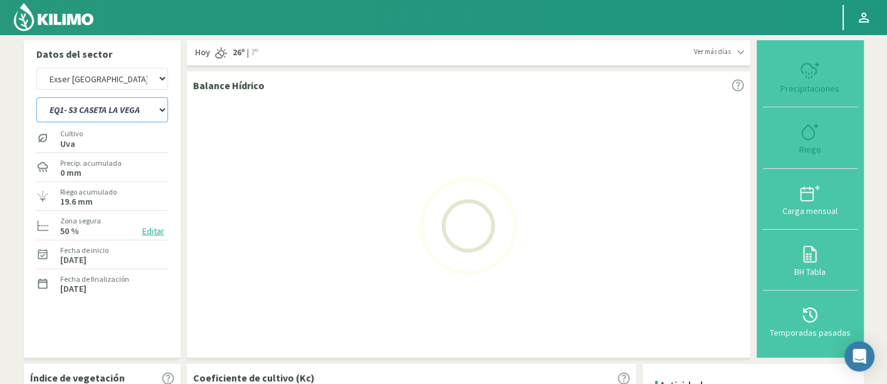
select select "321: Object"
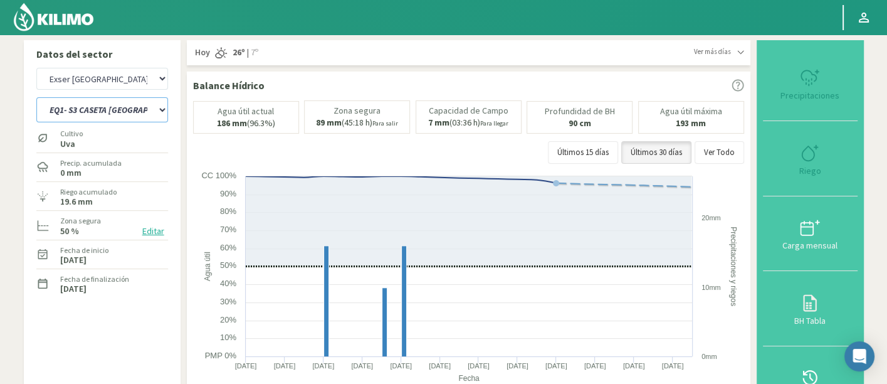
select select "3748: Object"
click at [145, 103] on select "EQ1- S1 CASETA COLEGIO EQ1- S1 [GEOGRAPHIC_DATA] EQ1- S1 [GEOGRAPHIC_DATA]- S1 …" at bounding box center [102, 109] width 132 height 25
click at [36, 97] on select "EQ1- S1 CASETA COLEGIO EQ1- S1 [GEOGRAPHIC_DATA] EQ1- S1 [GEOGRAPHIC_DATA]- S1 …" at bounding box center [102, 109] width 132 height 25
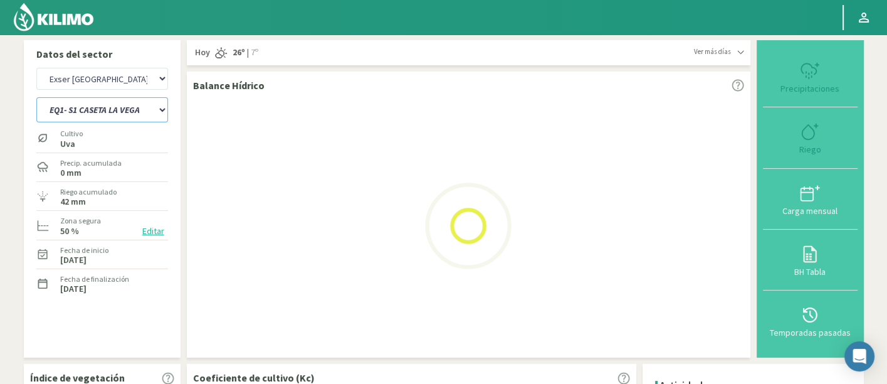
select select "349: Object"
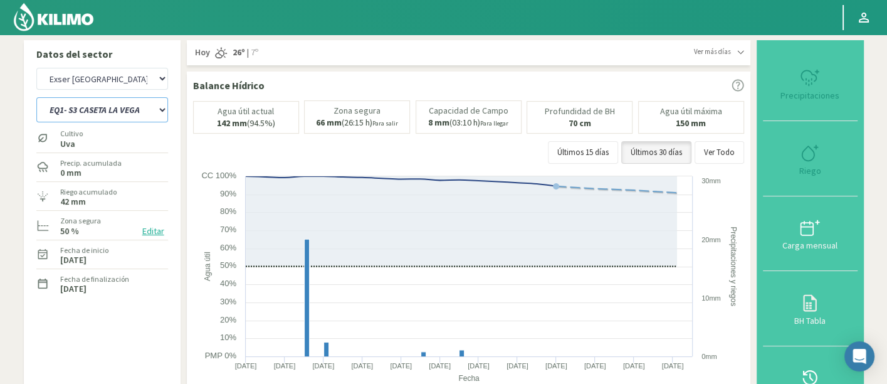
select select "4029: Object"
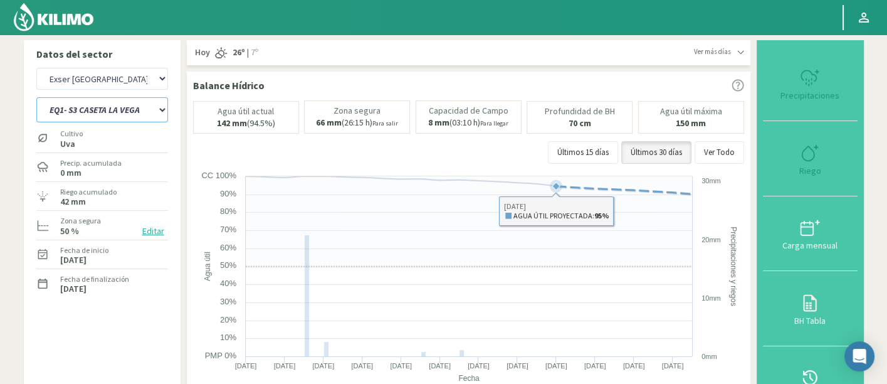
select select "367: Object"
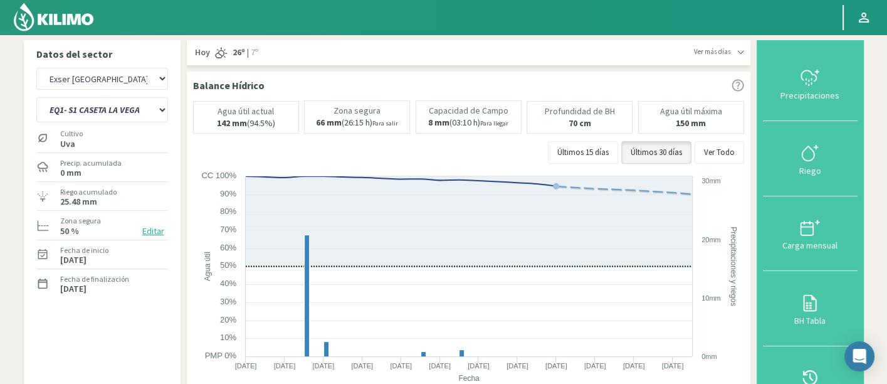
click at [77, 16] on img at bounding box center [54, 17] width 82 height 30
